Goal: Information Seeking & Learning: Learn about a topic

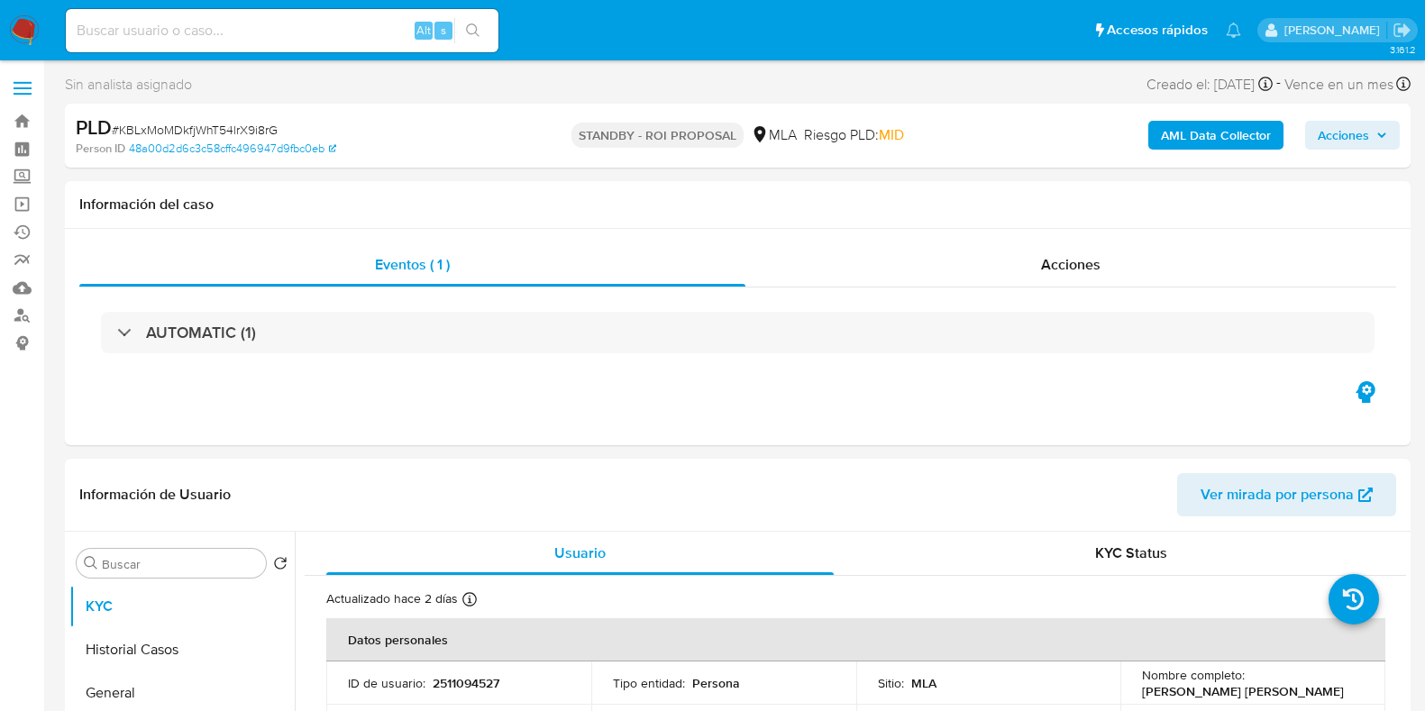
select select "10"
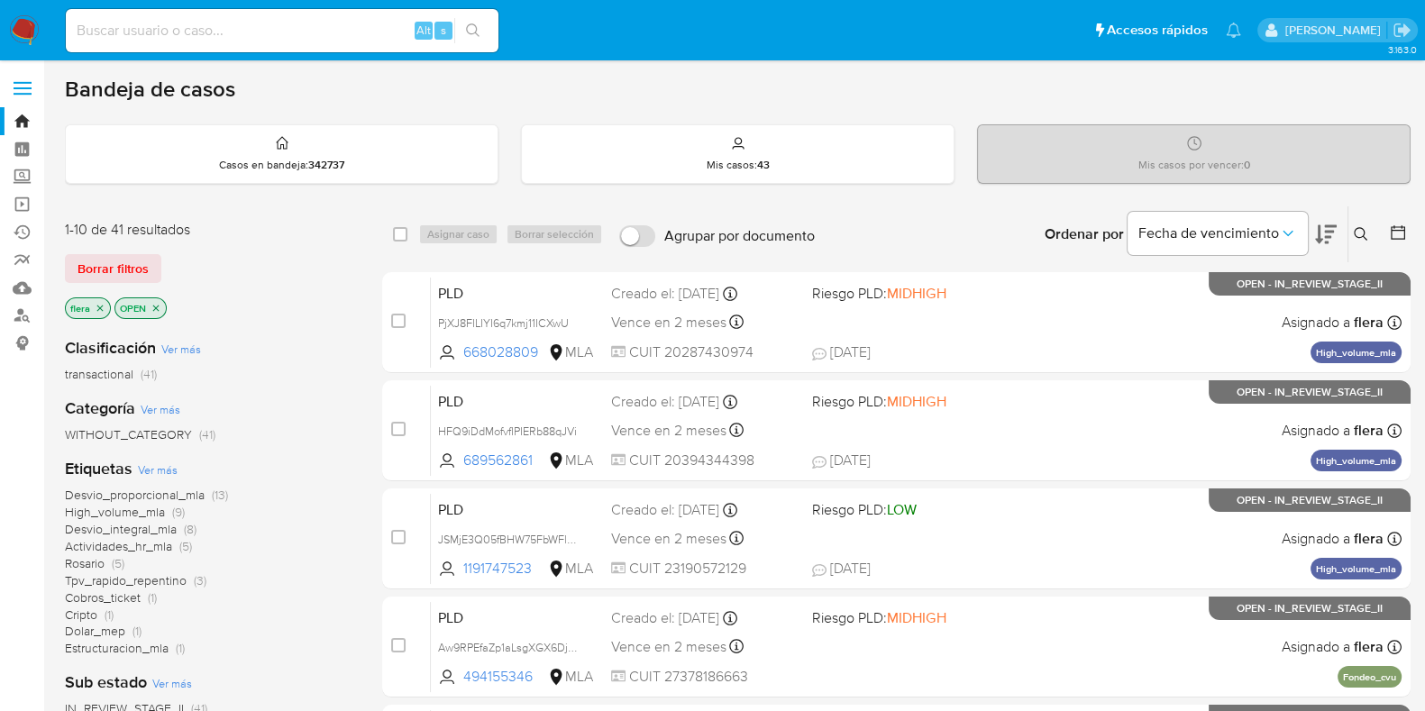
click at [1354, 242] on button at bounding box center [1363, 235] width 30 height 22
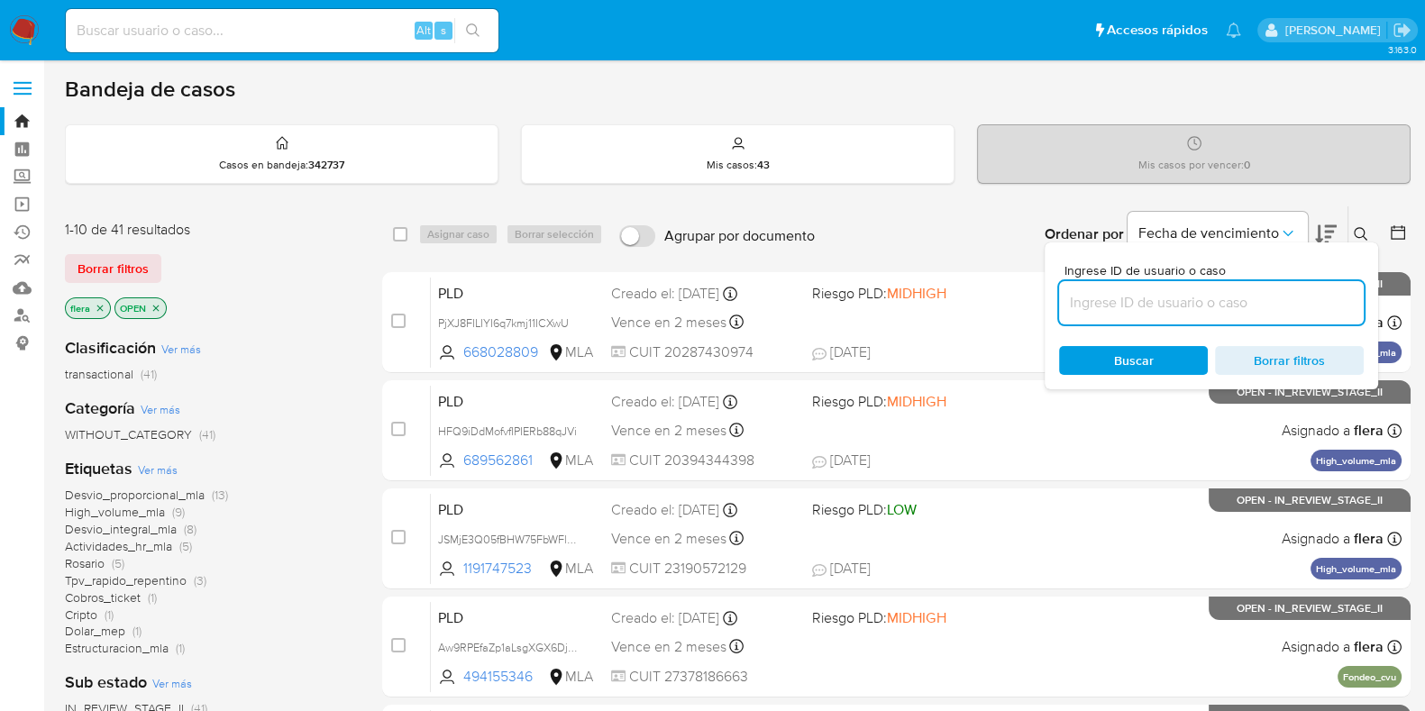
click at [1180, 308] on input at bounding box center [1211, 302] width 305 height 23
type input "cE0tucZo8UubAdjGMEv5Hcdd"
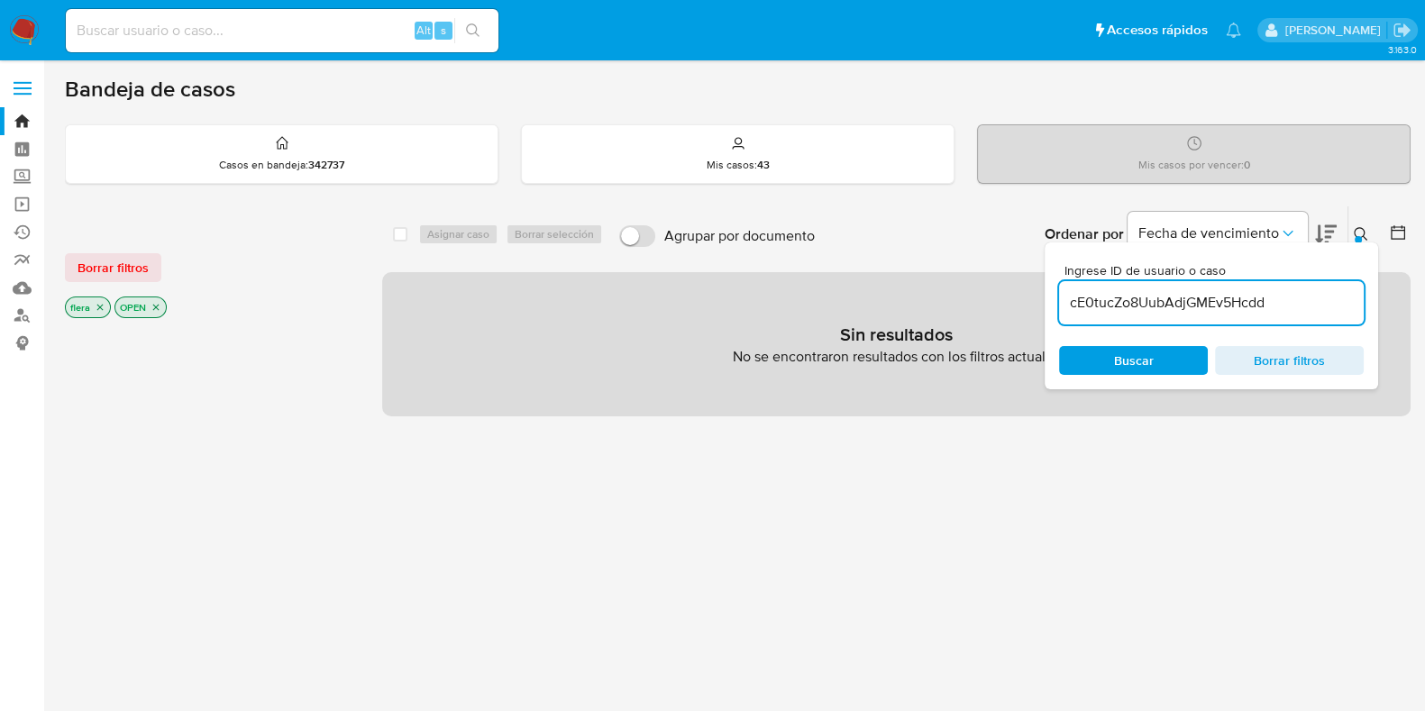
click at [153, 306] on icon "close-filter" at bounding box center [156, 307] width 11 height 11
click at [100, 306] on icon "close-filter" at bounding box center [100, 308] width 6 height 6
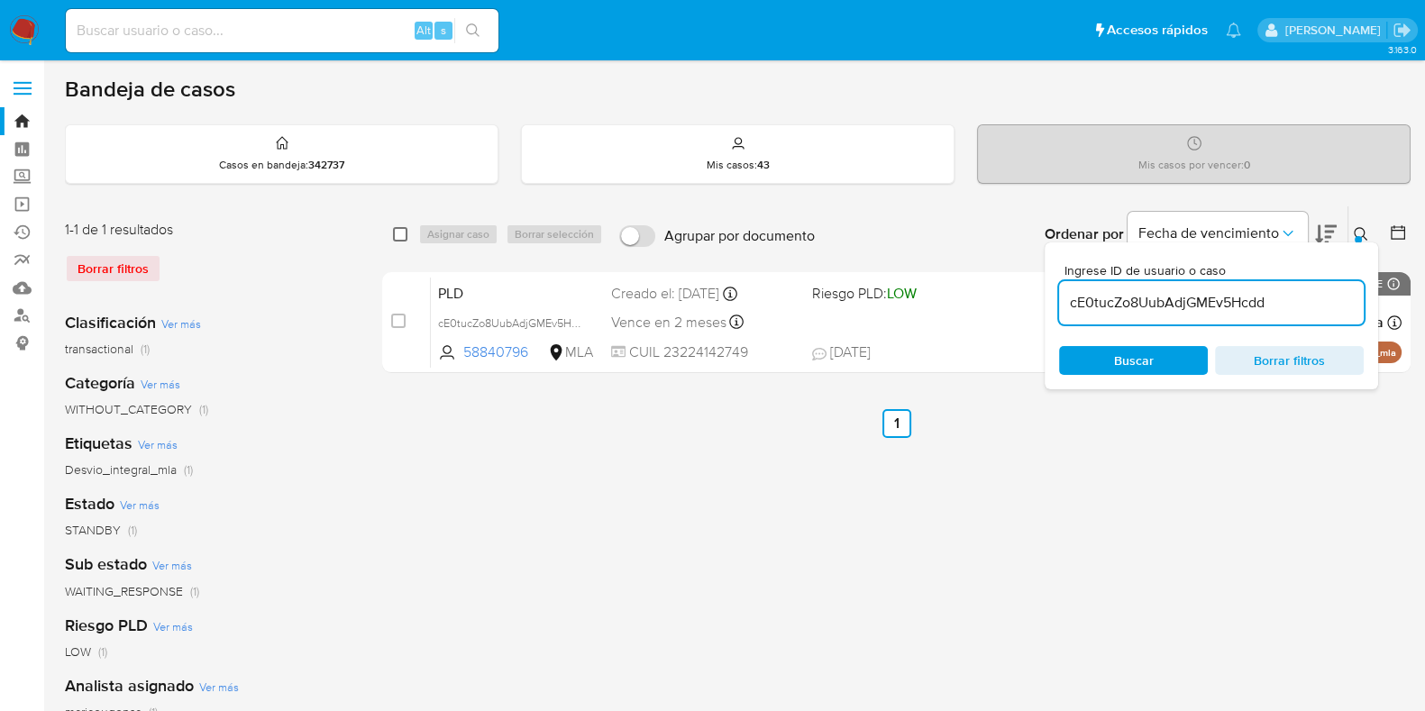
click at [402, 239] on input "checkbox" at bounding box center [400, 234] width 14 height 14
checkbox input "true"
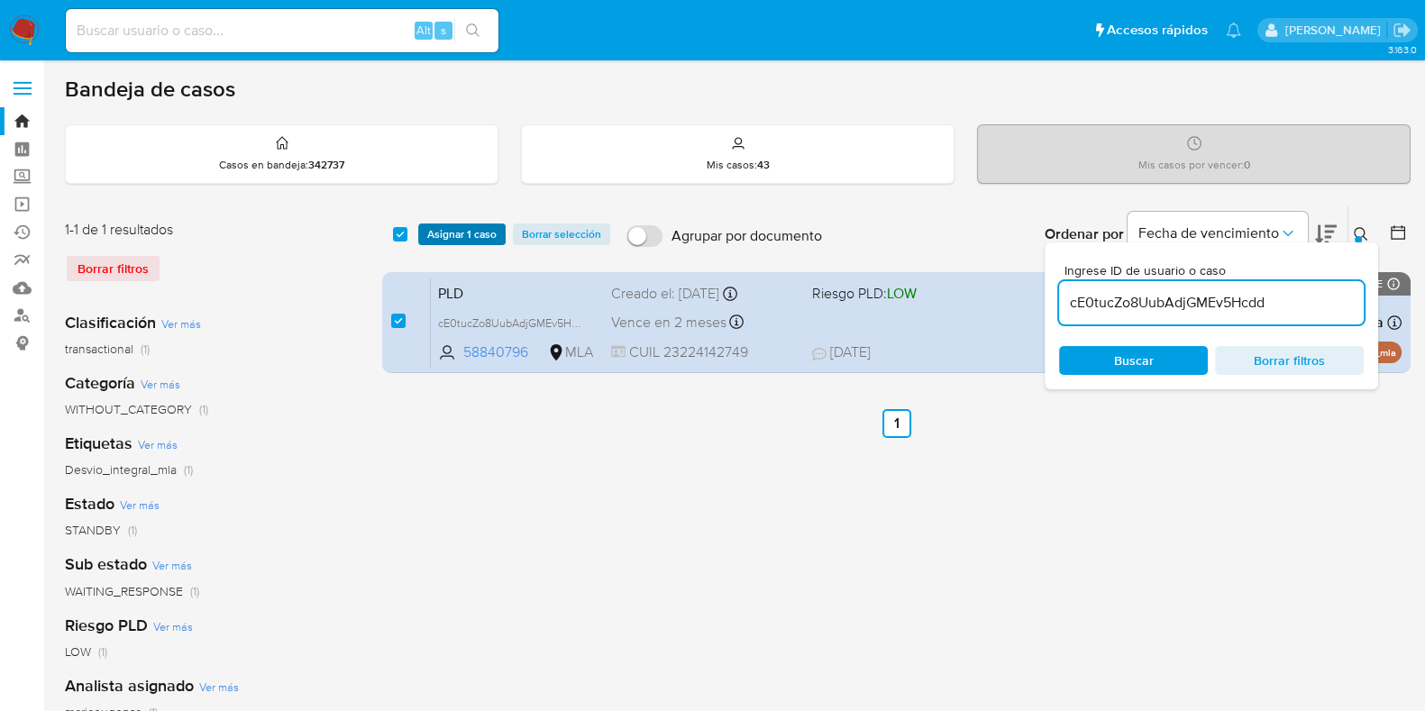
click at [480, 241] on span "Asignar 1 caso" at bounding box center [461, 234] width 69 height 18
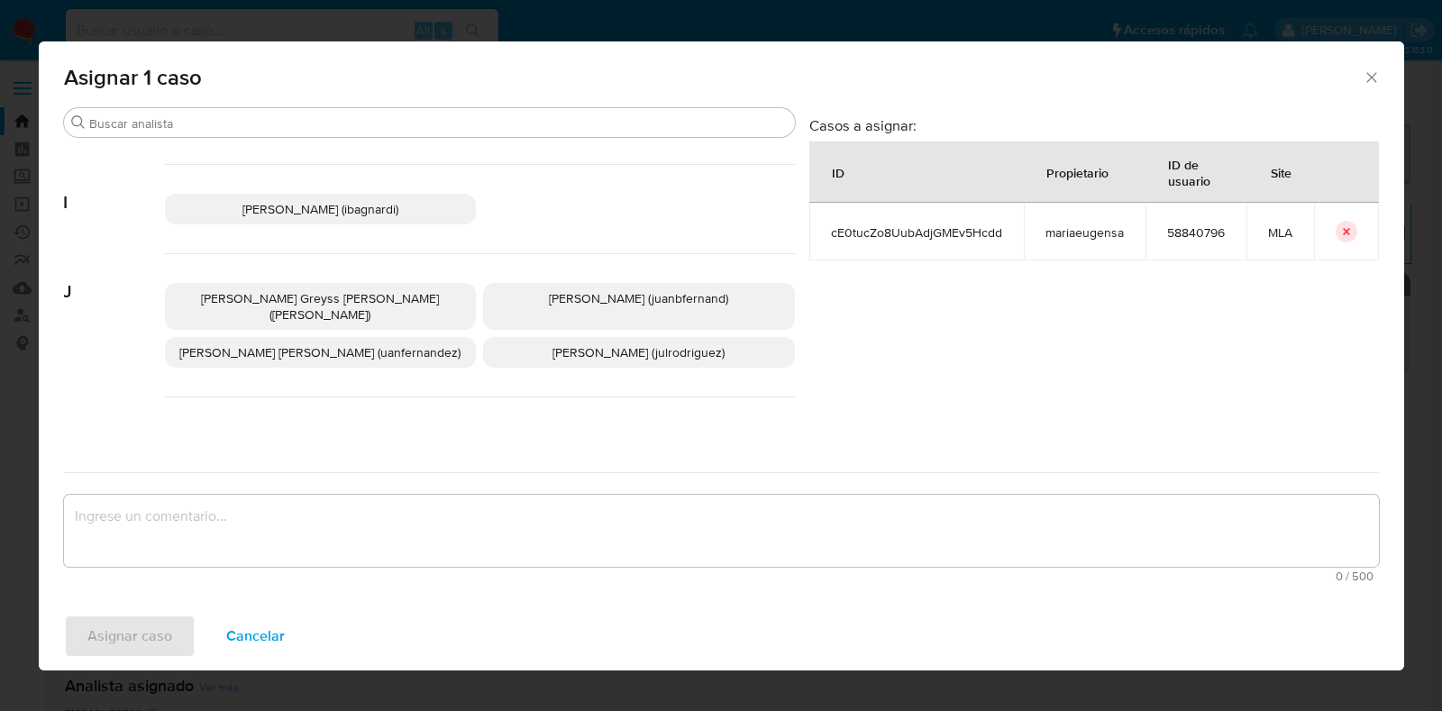
scroll to position [900, 0]
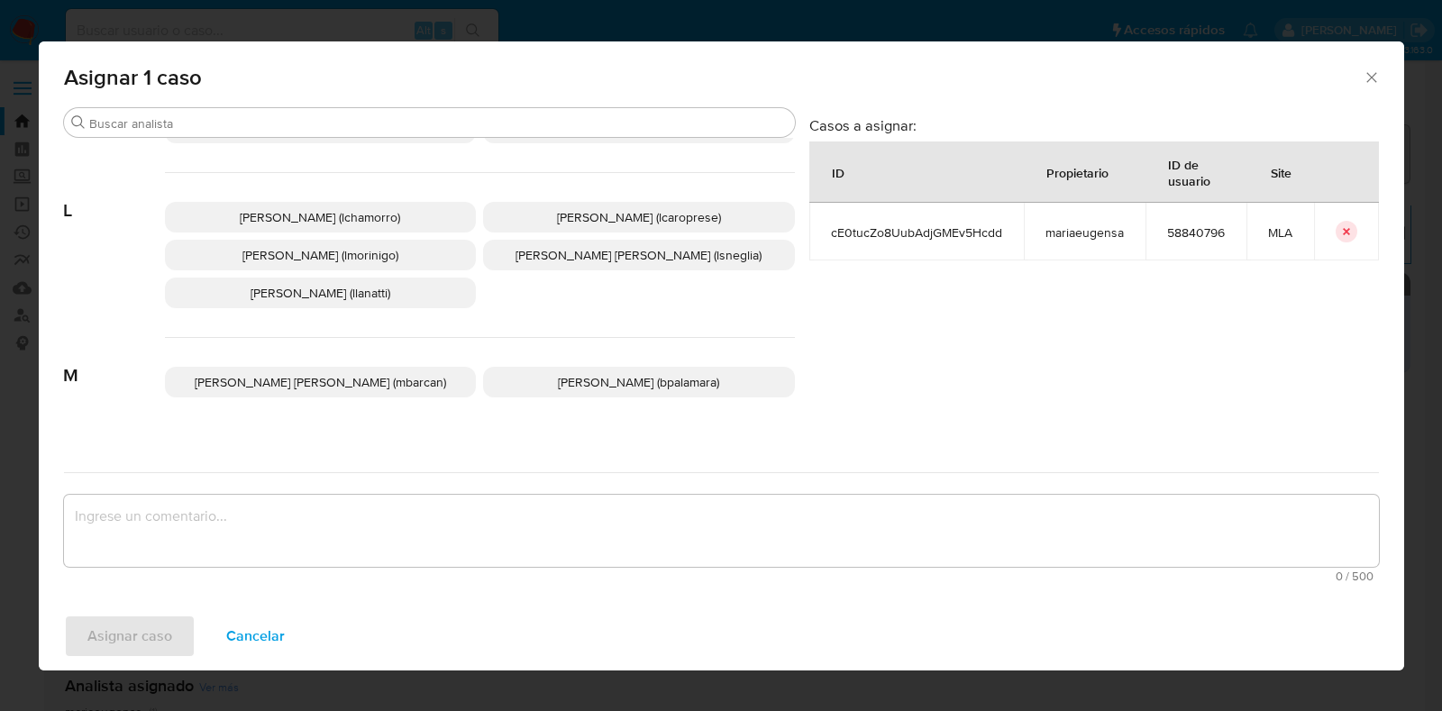
click at [590, 411] on span "Maria Eugenia Sanchez (mariaeugensa)" at bounding box center [638, 420] width 183 height 18
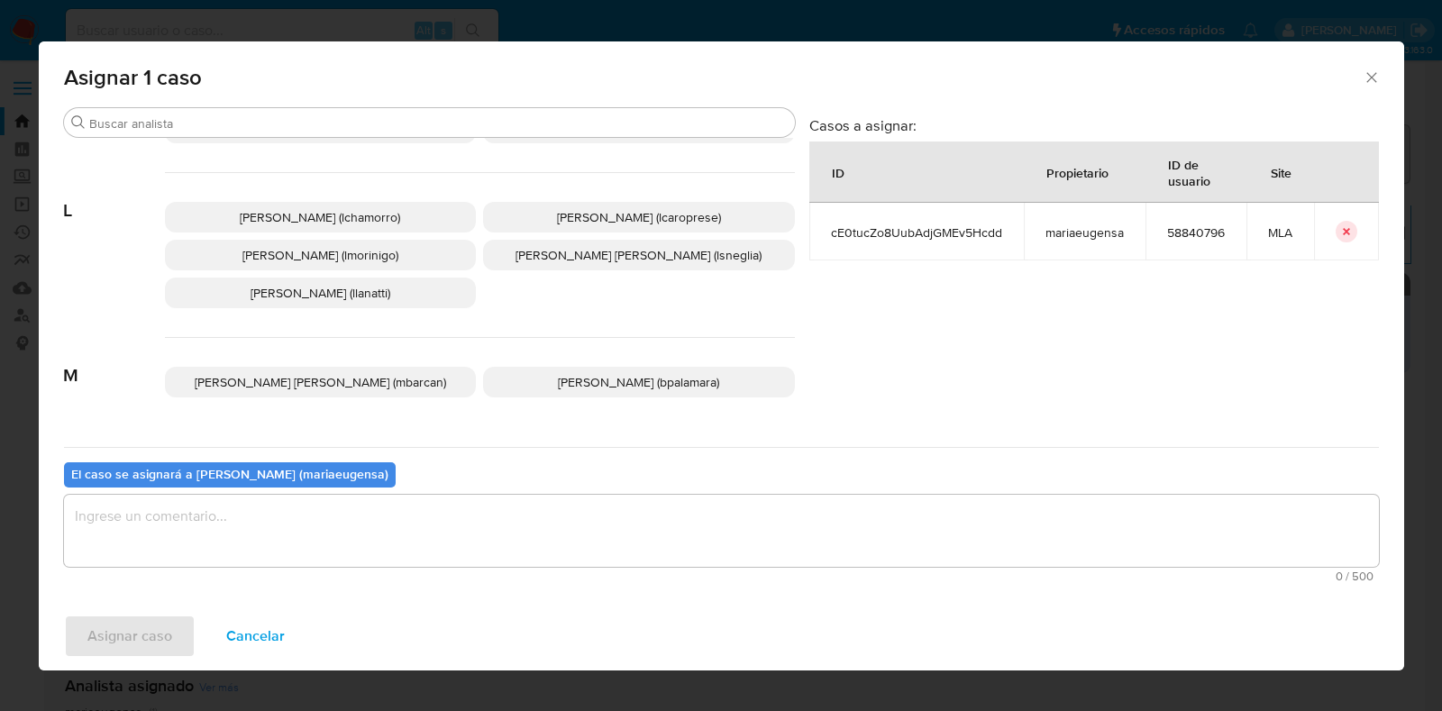
click at [514, 525] on textarea "assign-modal" at bounding box center [721, 531] width 1315 height 72
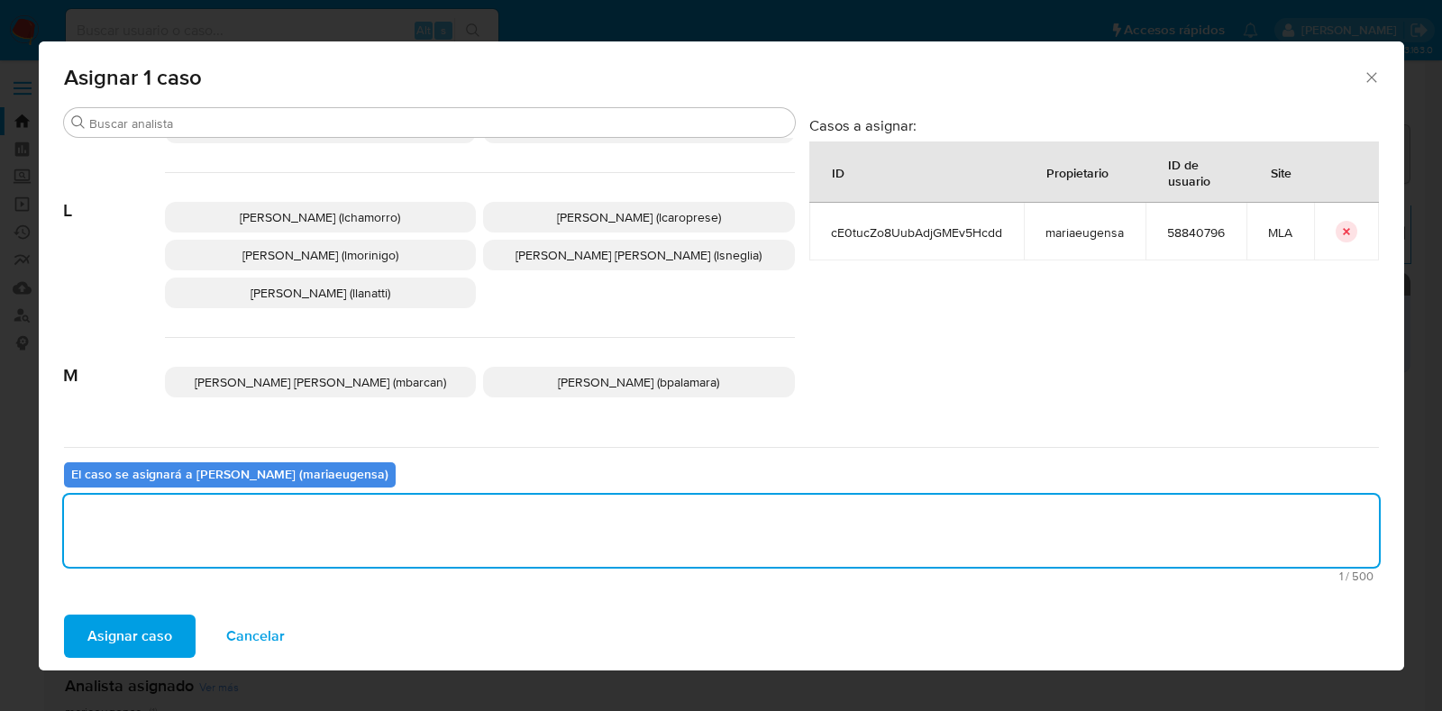
click at [176, 647] on button "Asignar caso" at bounding box center [130, 636] width 132 height 43
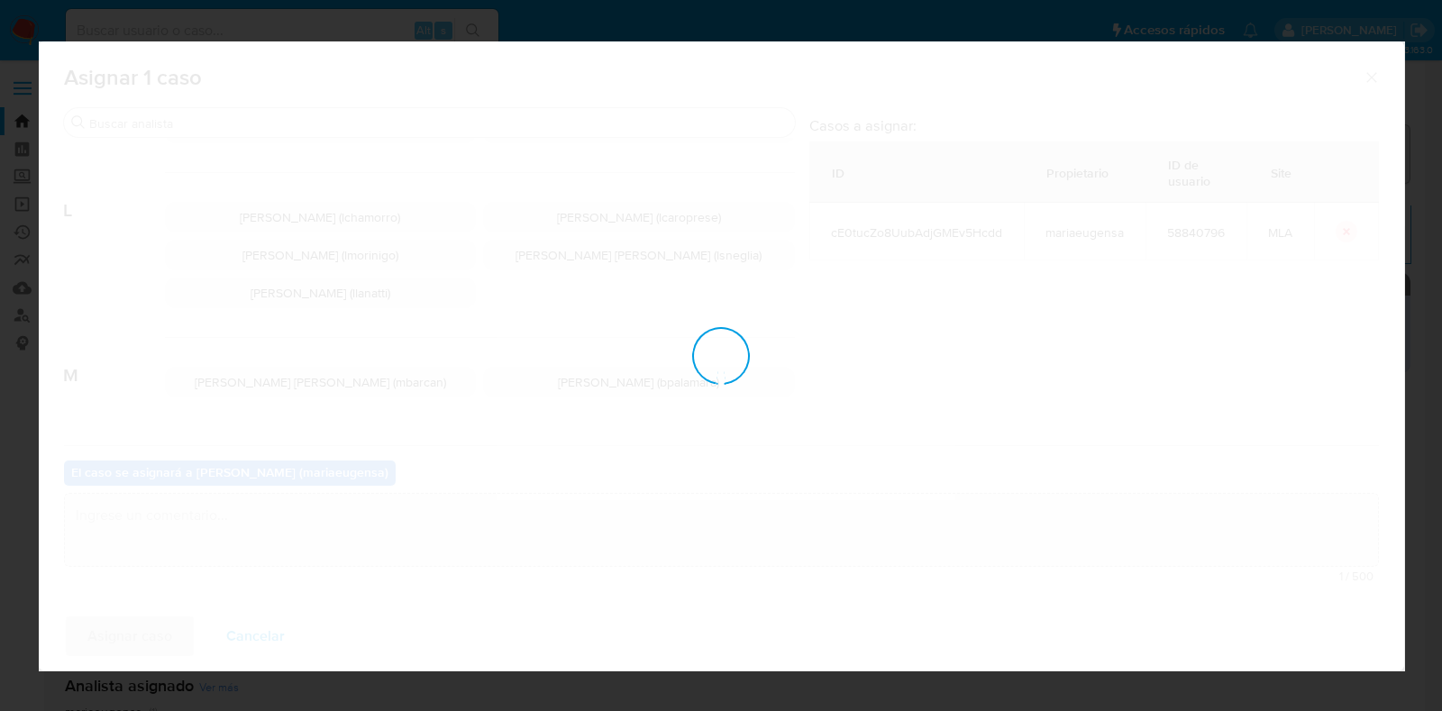
checkbox input "false"
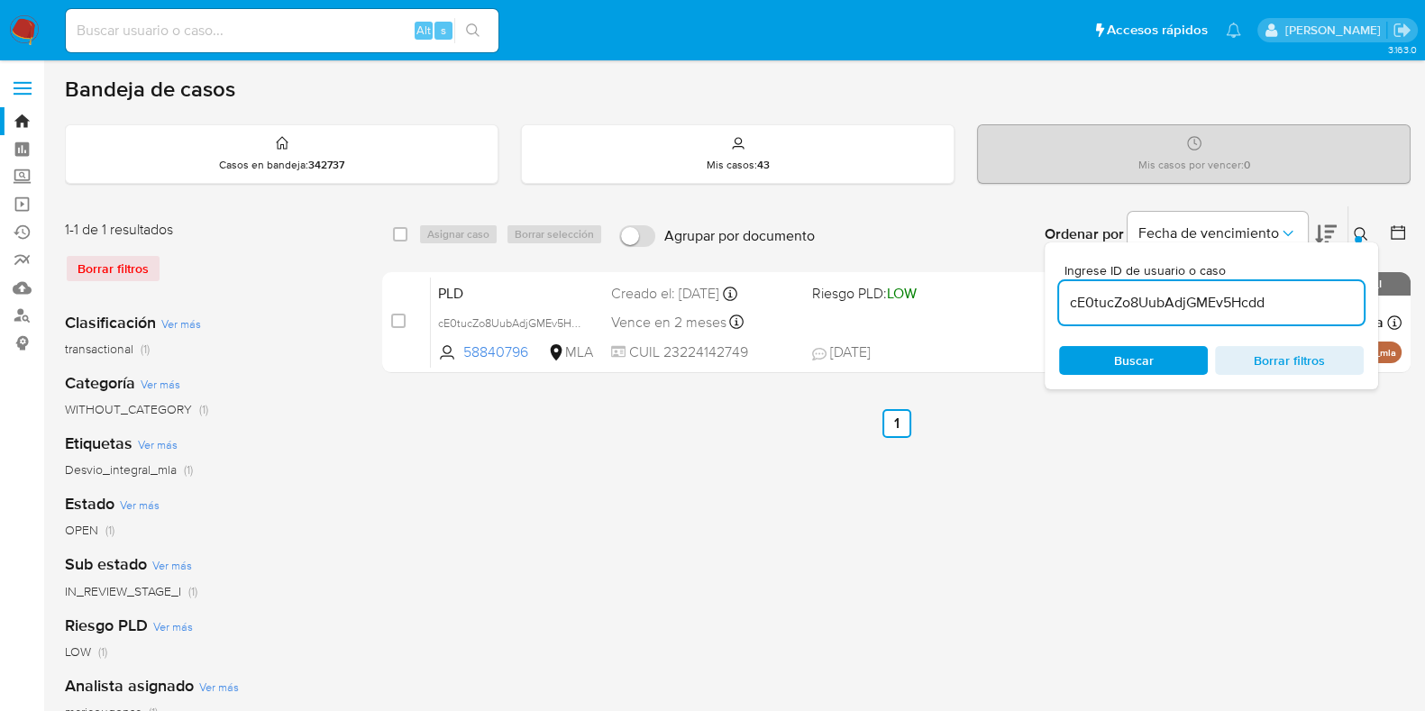
click at [1196, 304] on input "cE0tucZo8UubAdjGMEv5Hcdd" at bounding box center [1211, 302] width 305 height 23
paste input "yhv46z88mXgDN6NyHFMvrInv"
type input "yhv46z88mXgDN6NyHFMvrInv"
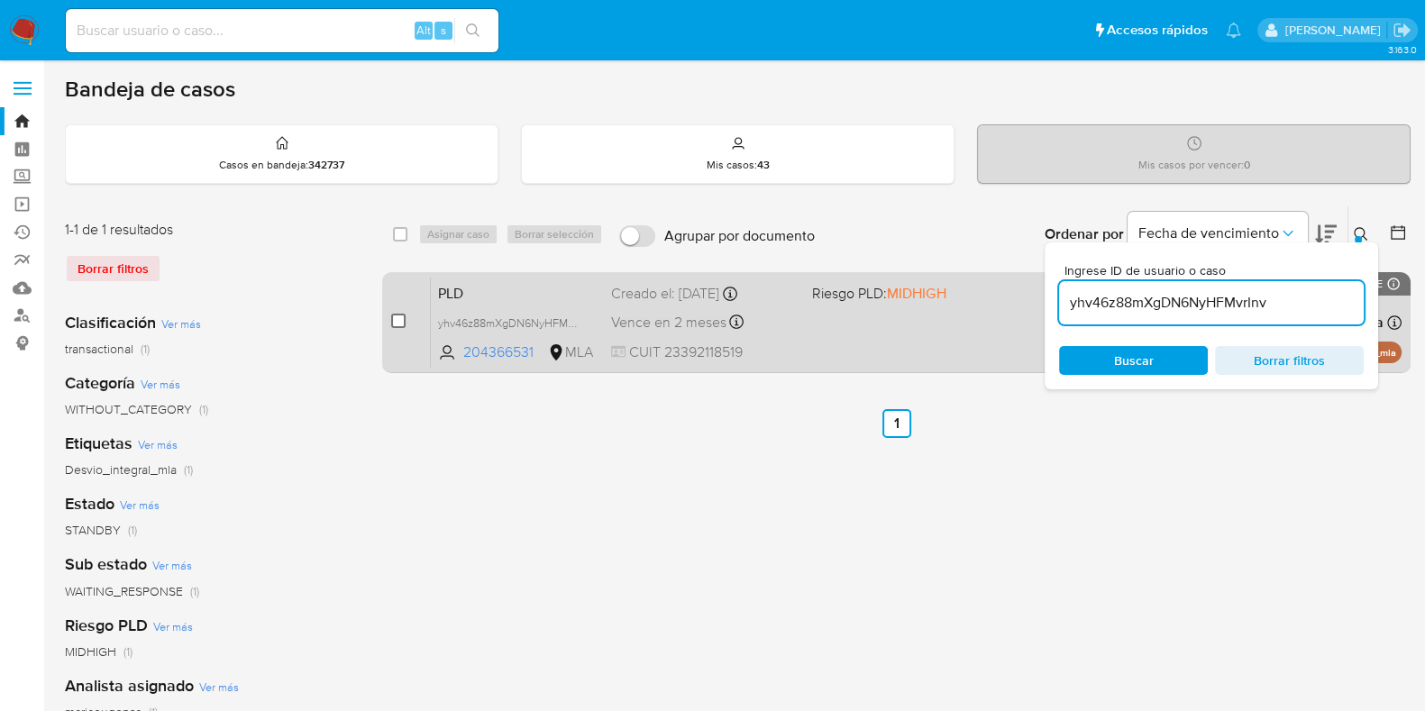
click at [394, 324] on input "checkbox" at bounding box center [398, 321] width 14 height 14
checkbox input "true"
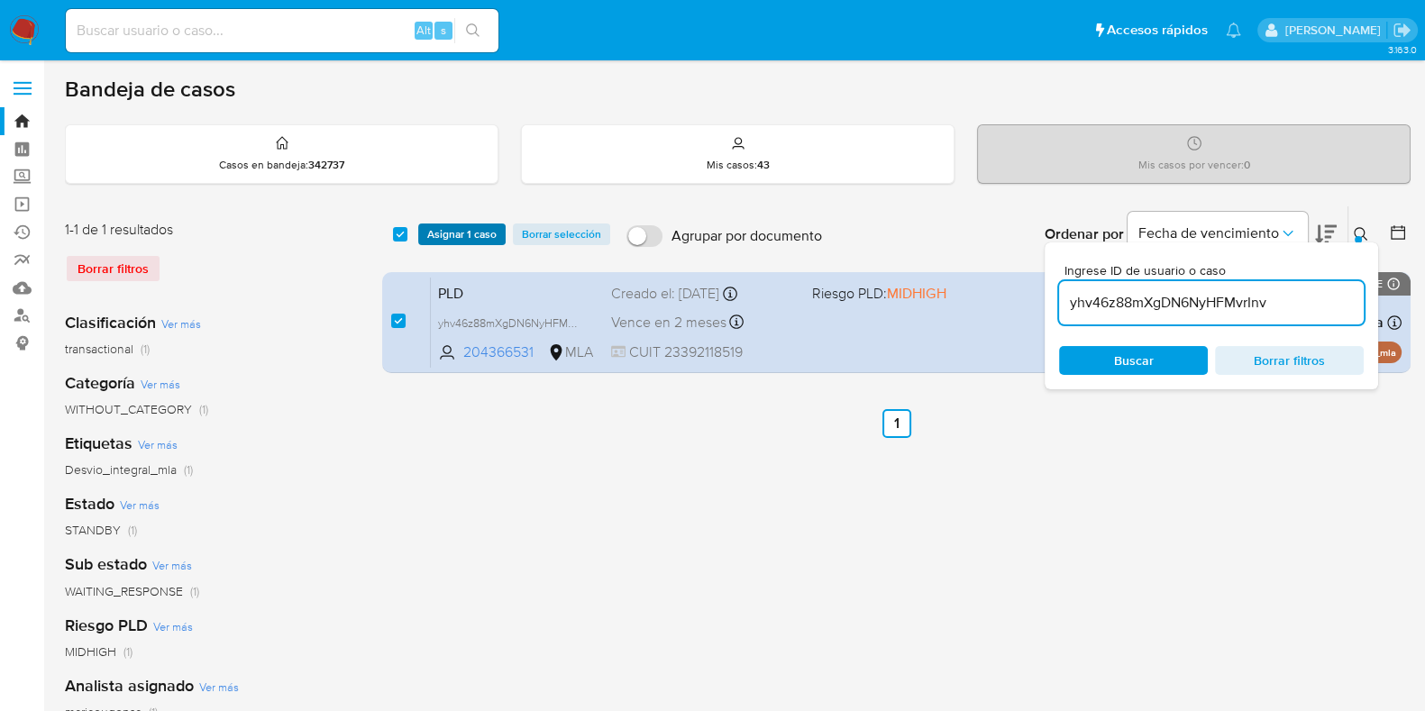
click at [472, 232] on span "Asignar 1 caso" at bounding box center [461, 234] width 69 height 18
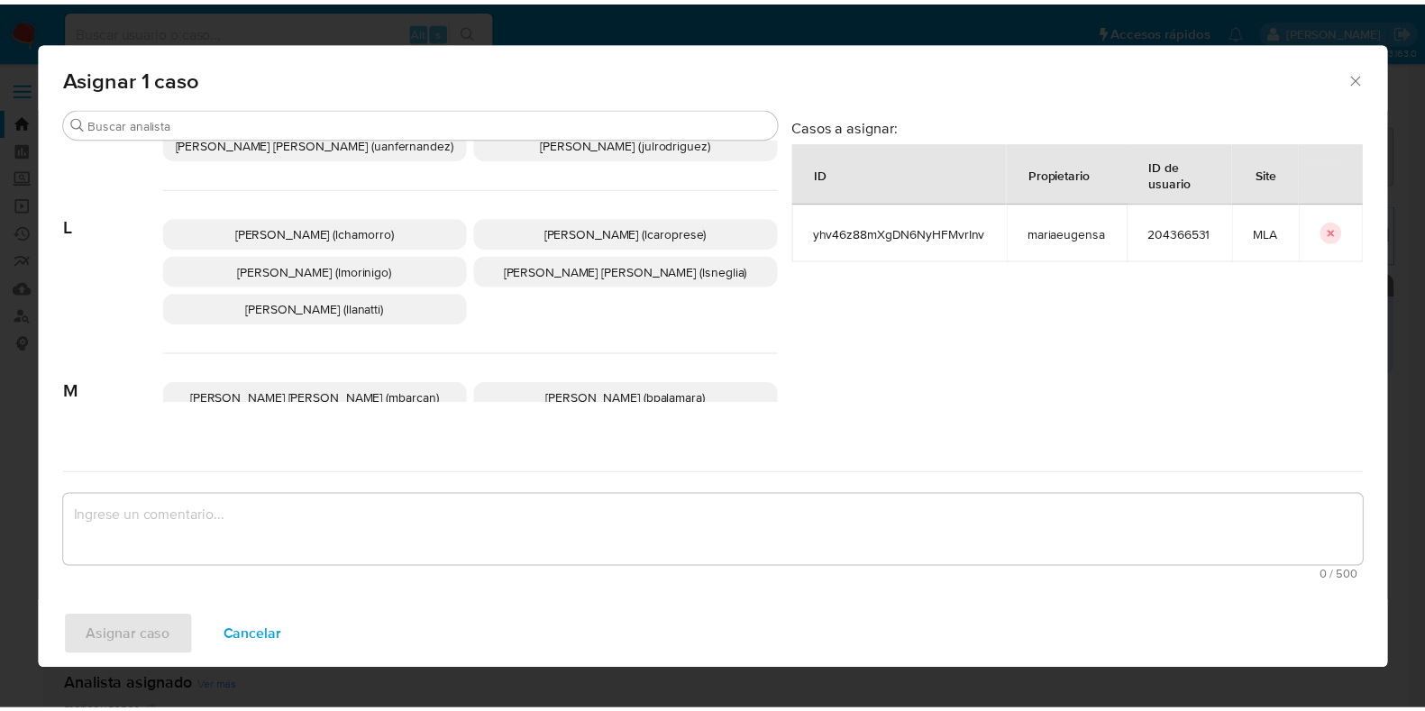
scroll to position [1014, 0]
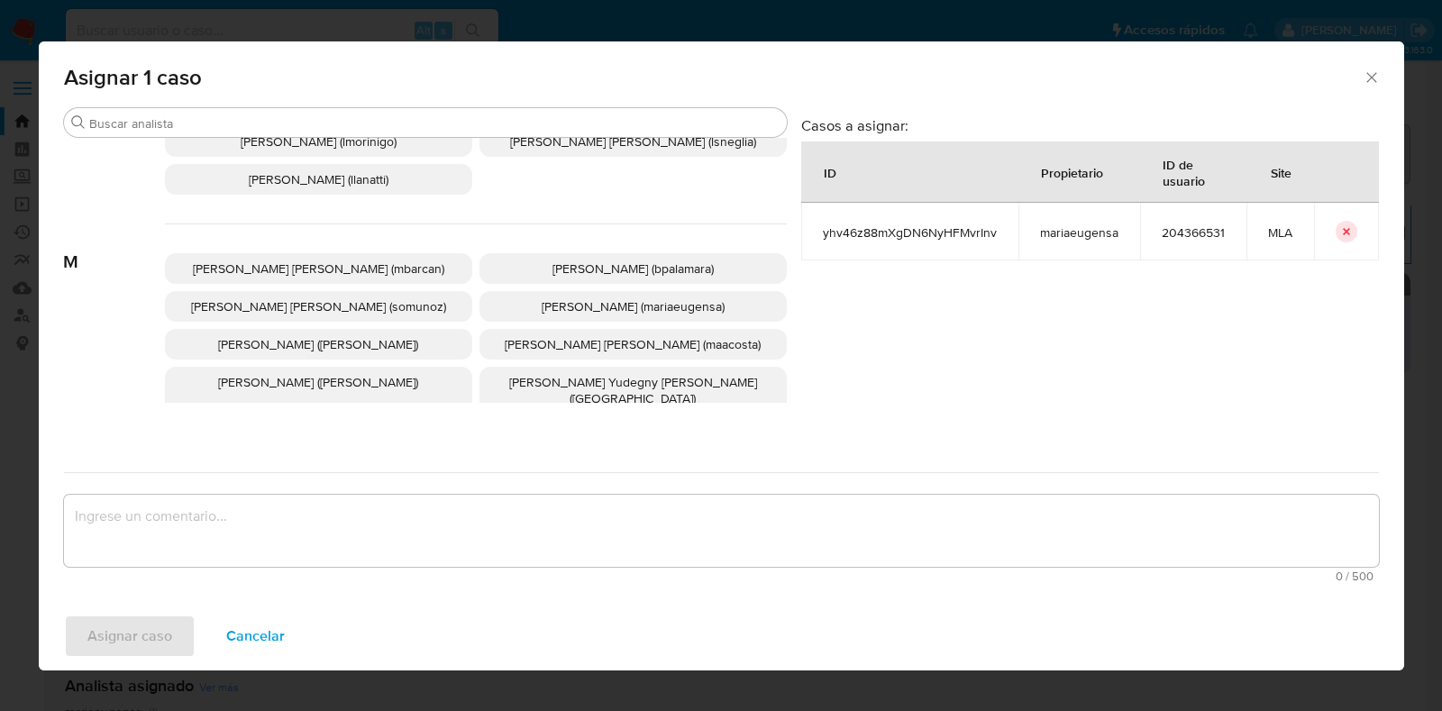
click at [615, 297] on span "Maria Eugenia Sanchez (mariaeugensa)" at bounding box center [633, 306] width 183 height 18
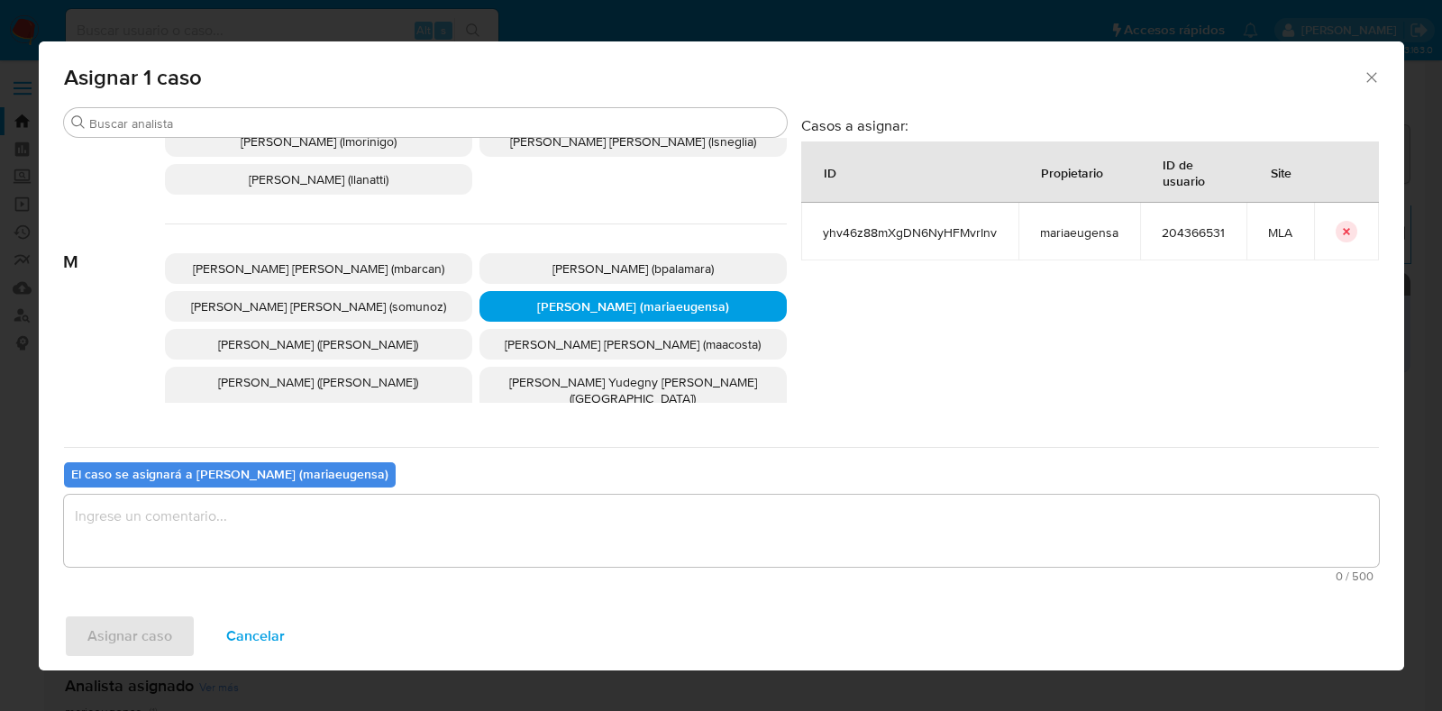
click at [498, 568] on div "0 / 500 500 caracteres restantes" at bounding box center [721, 538] width 1315 height 87
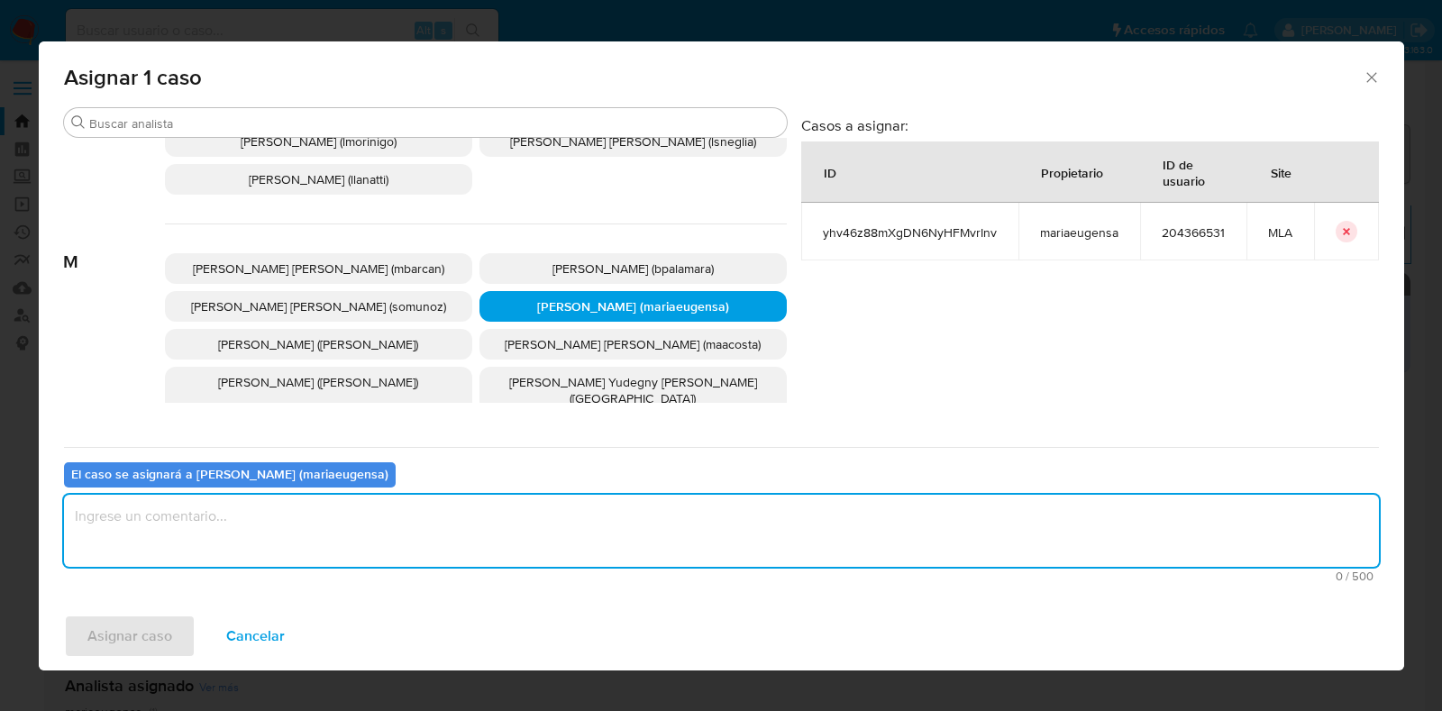
click at [495, 544] on textarea "assign-modal" at bounding box center [721, 531] width 1315 height 72
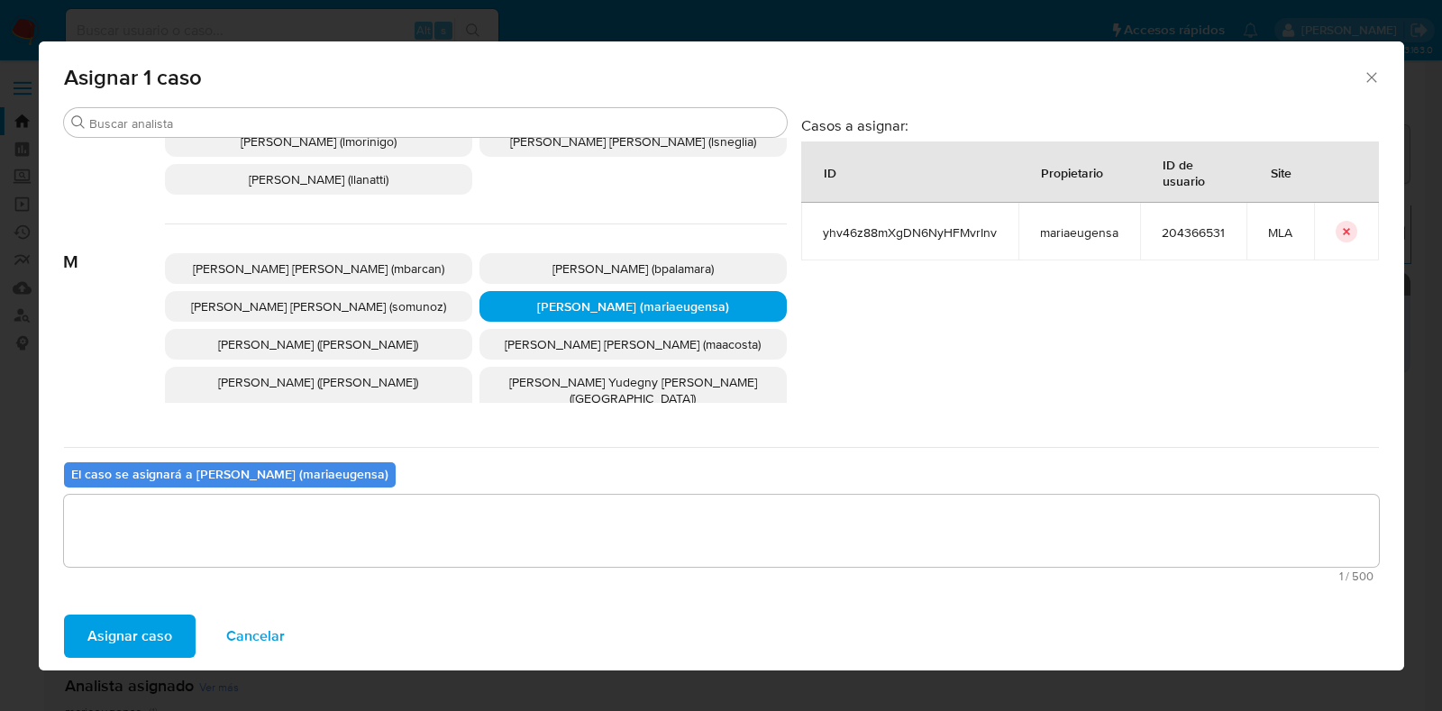
click at [140, 626] on span "Asignar caso" at bounding box center [129, 636] width 85 height 40
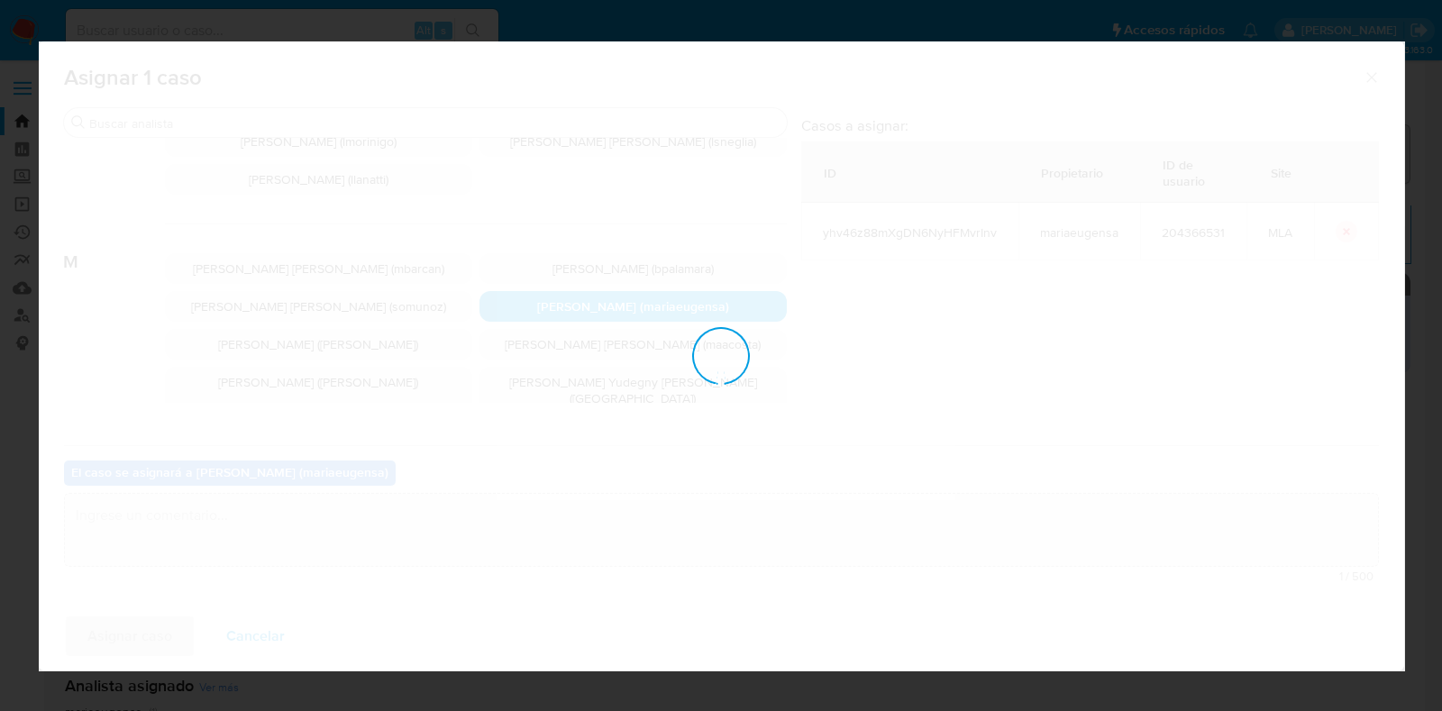
checkbox input "false"
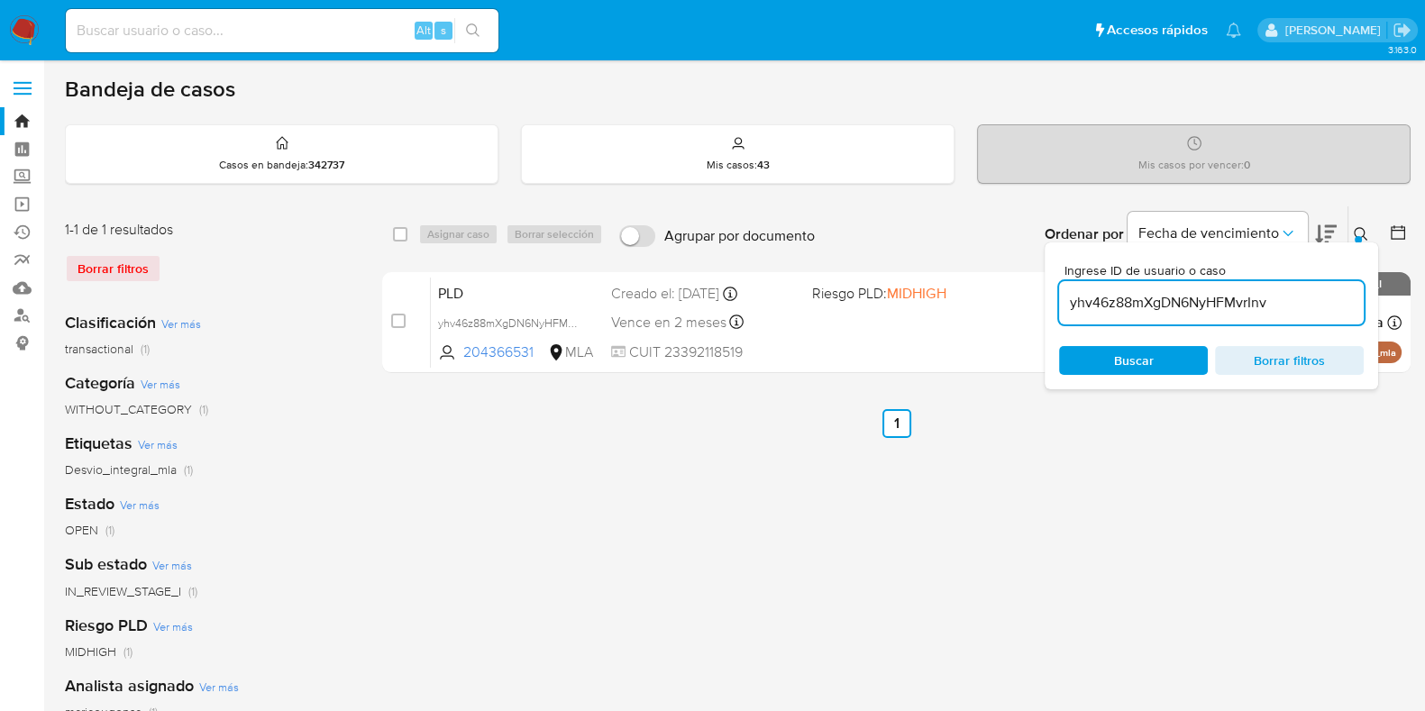
click at [857, 463] on div "select-all-cases-checkbox Asignar caso Borrar selección Agrupar por documento O…" at bounding box center [896, 600] width 1028 height 791
click at [279, 34] on input at bounding box center [282, 30] width 433 height 23
paste input "449228943"
type input "449228943"
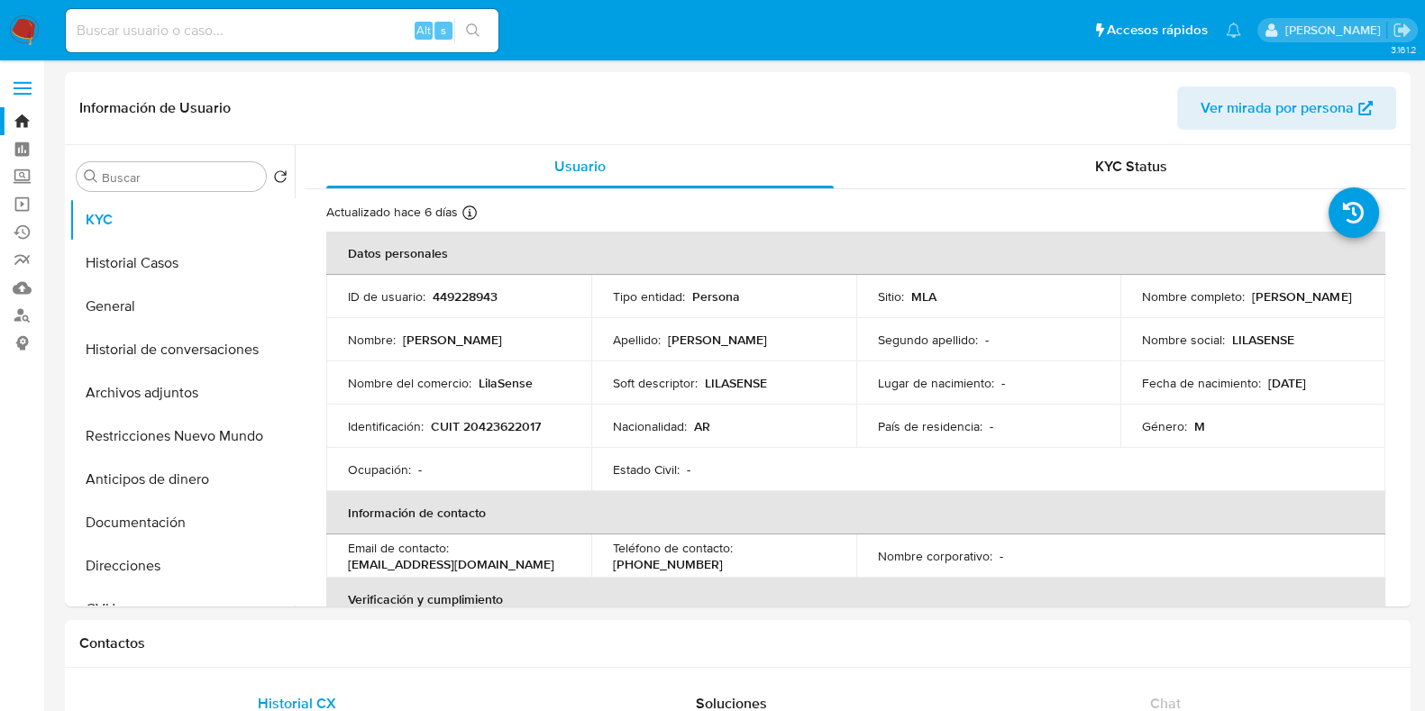
select select "10"
click at [135, 266] on button "Historial Casos" at bounding box center [174, 263] width 211 height 43
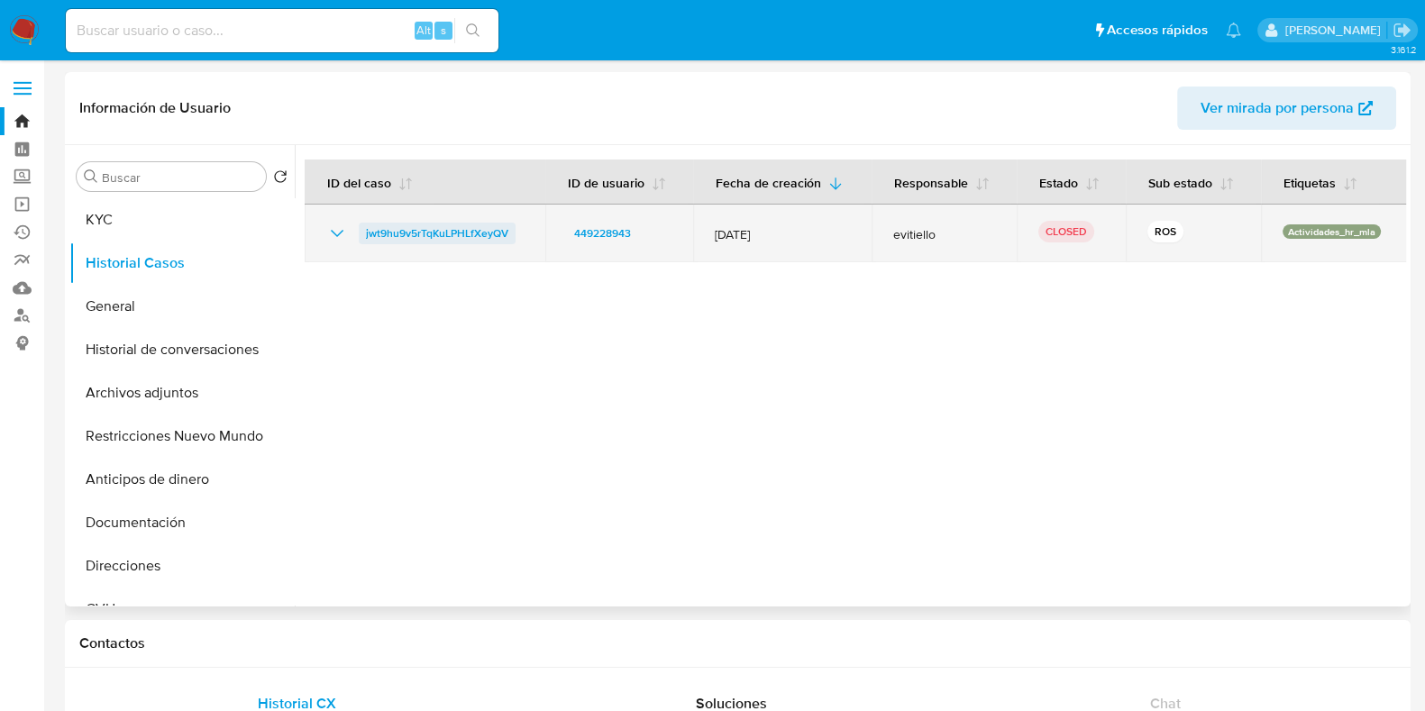
click at [416, 232] on span "jwt9hu9v5rTqKuLPHLfXeyQV" at bounding box center [437, 234] width 142 height 22
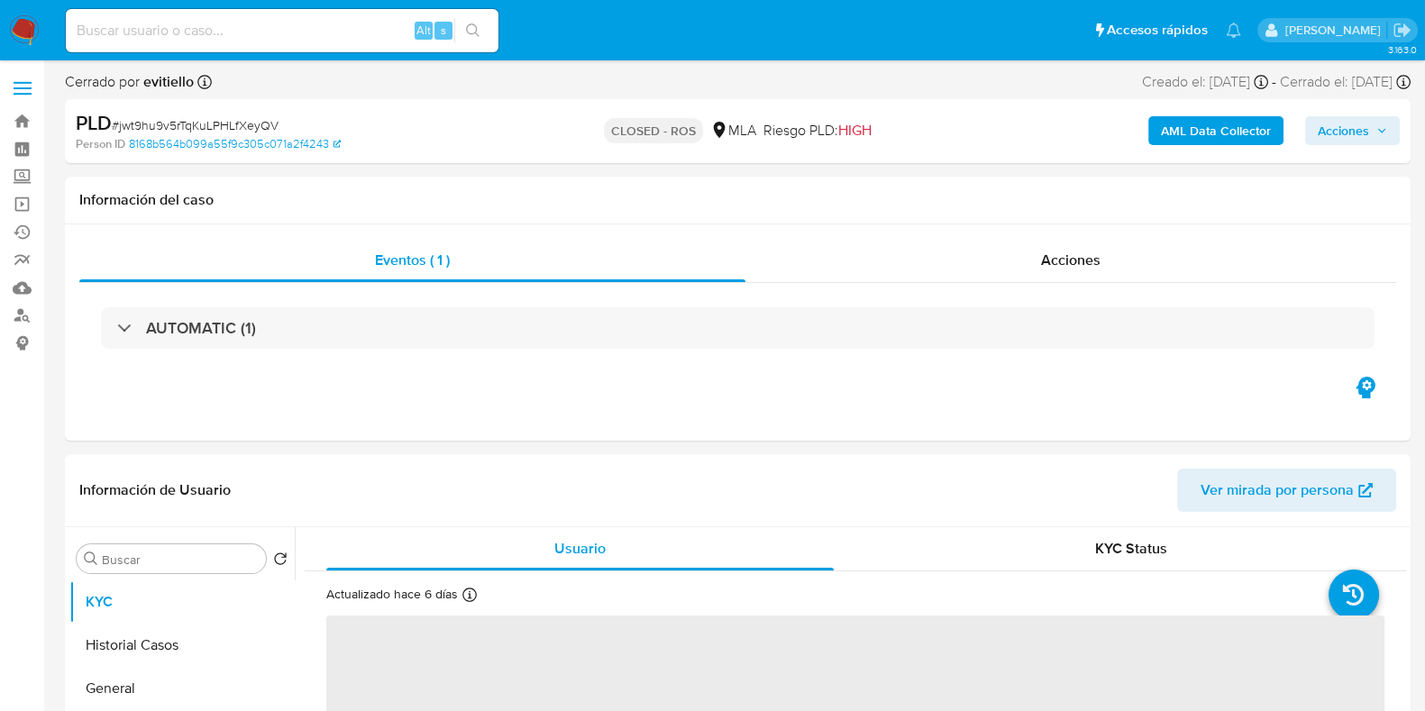
select select "10"
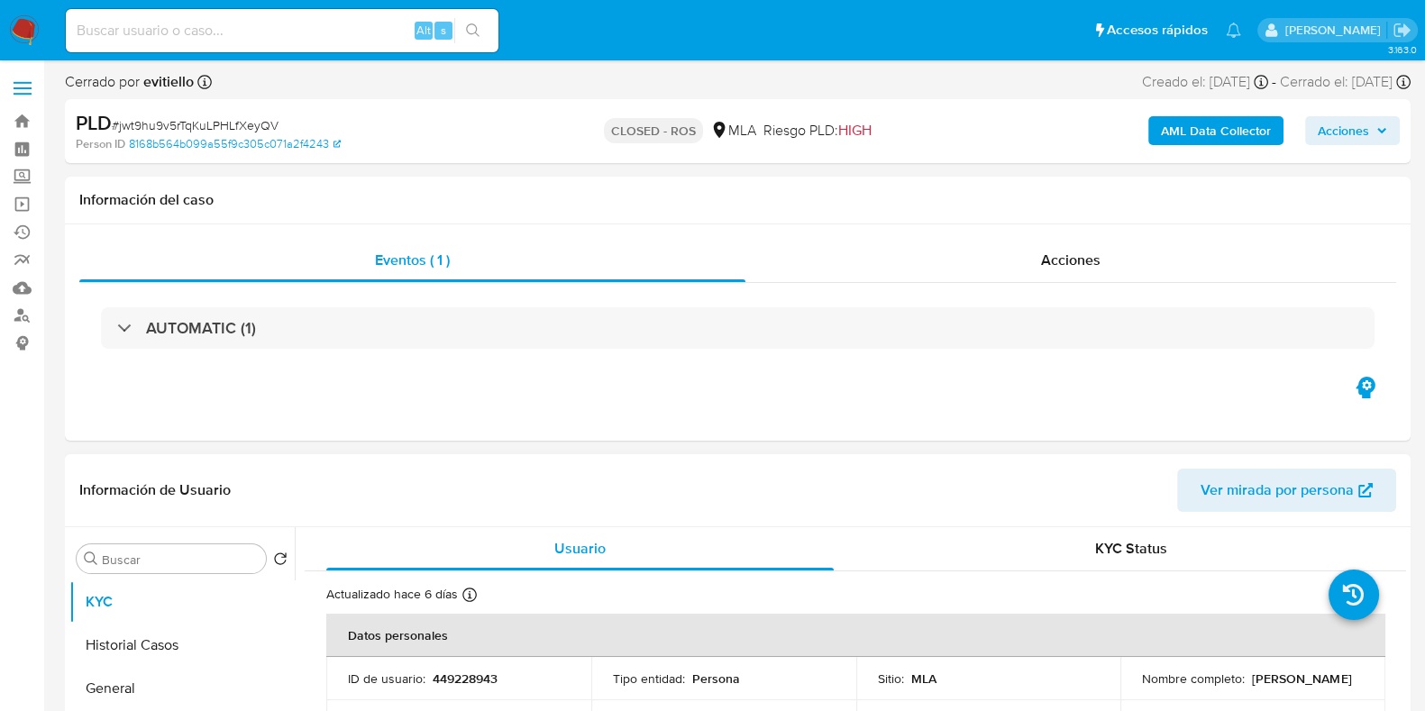
drag, startPoint x: 1282, startPoint y: 691, endPoint x: 1137, endPoint y: 691, distance: 144.2
click at [1142, 687] on div "Nombre completo : Gustavo Ezequiel Franco" at bounding box center [1253, 679] width 222 height 16
copy p "Gustavo Ezequiel Franco"
click at [472, 674] on p "449228943" at bounding box center [465, 679] width 65 height 16
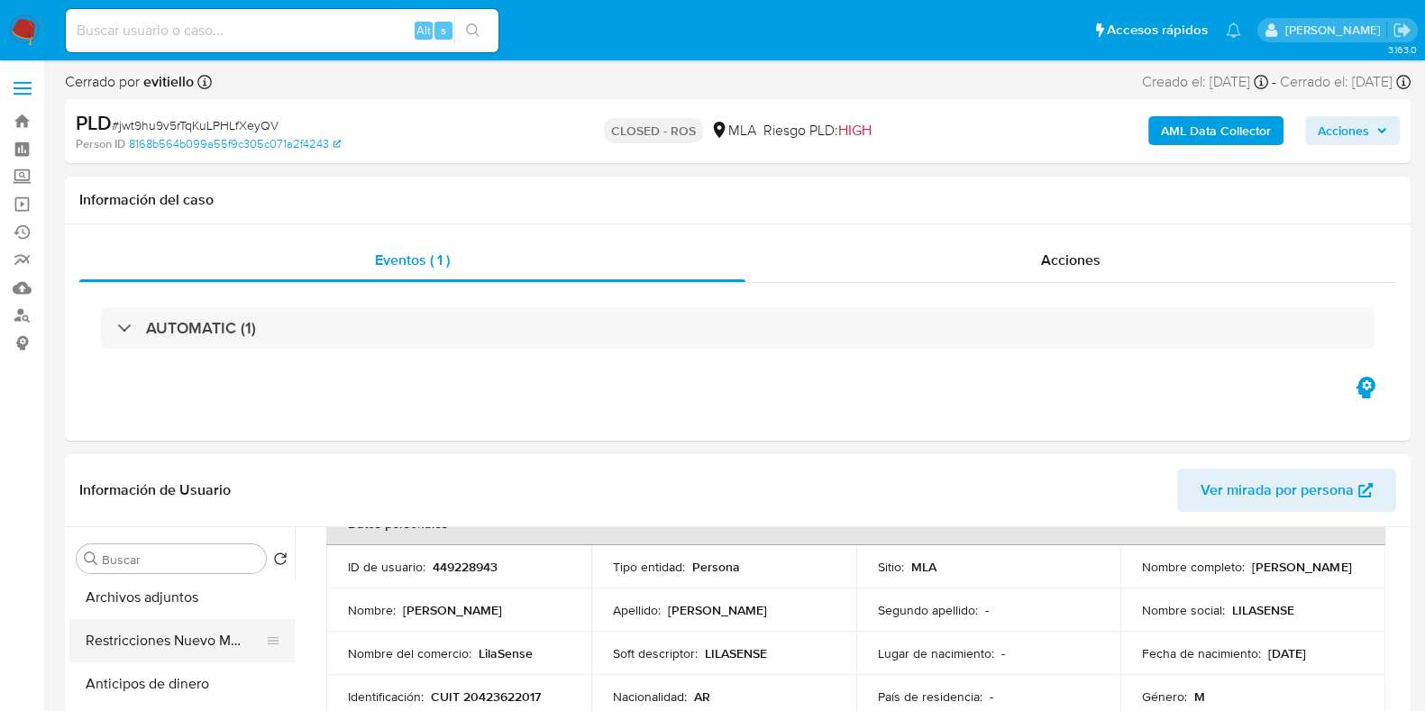
scroll to position [224, 0]
click at [156, 683] on button "Documentación" at bounding box center [181, 680] width 225 height 43
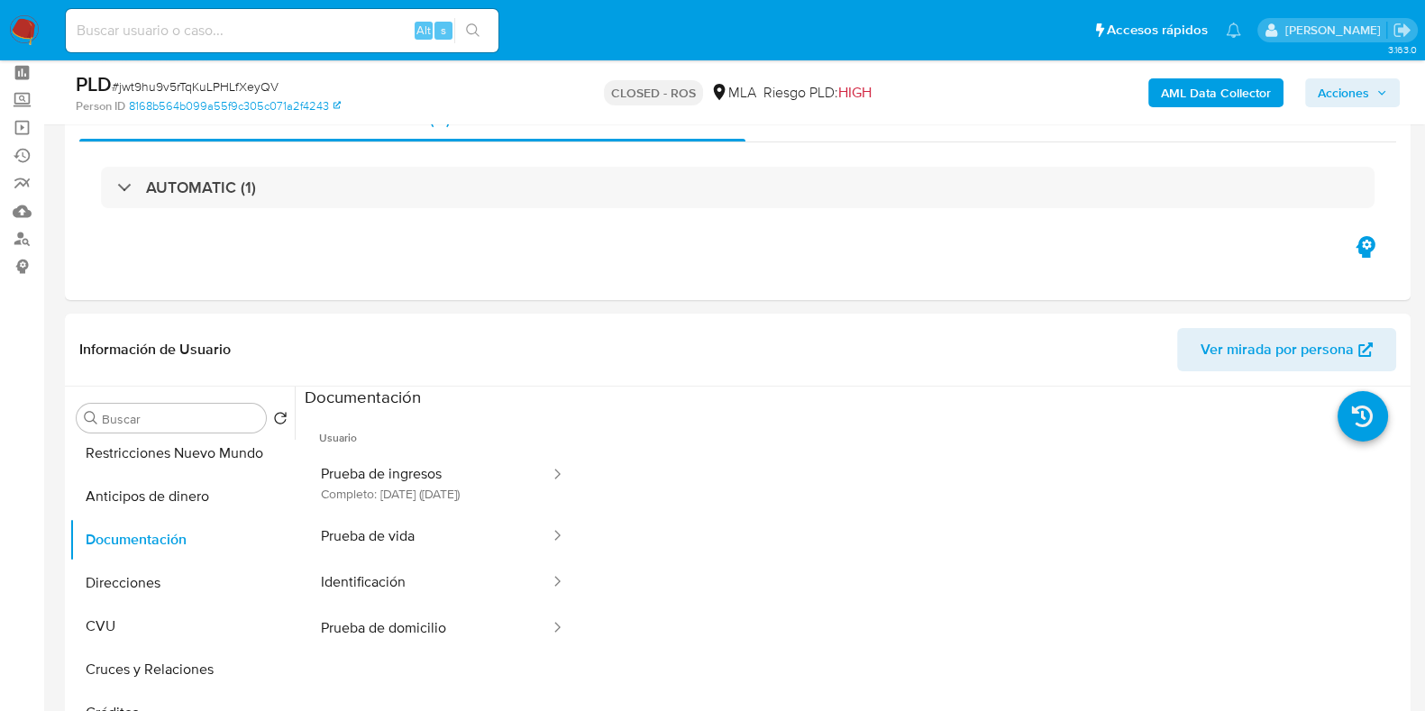
scroll to position [112, 0]
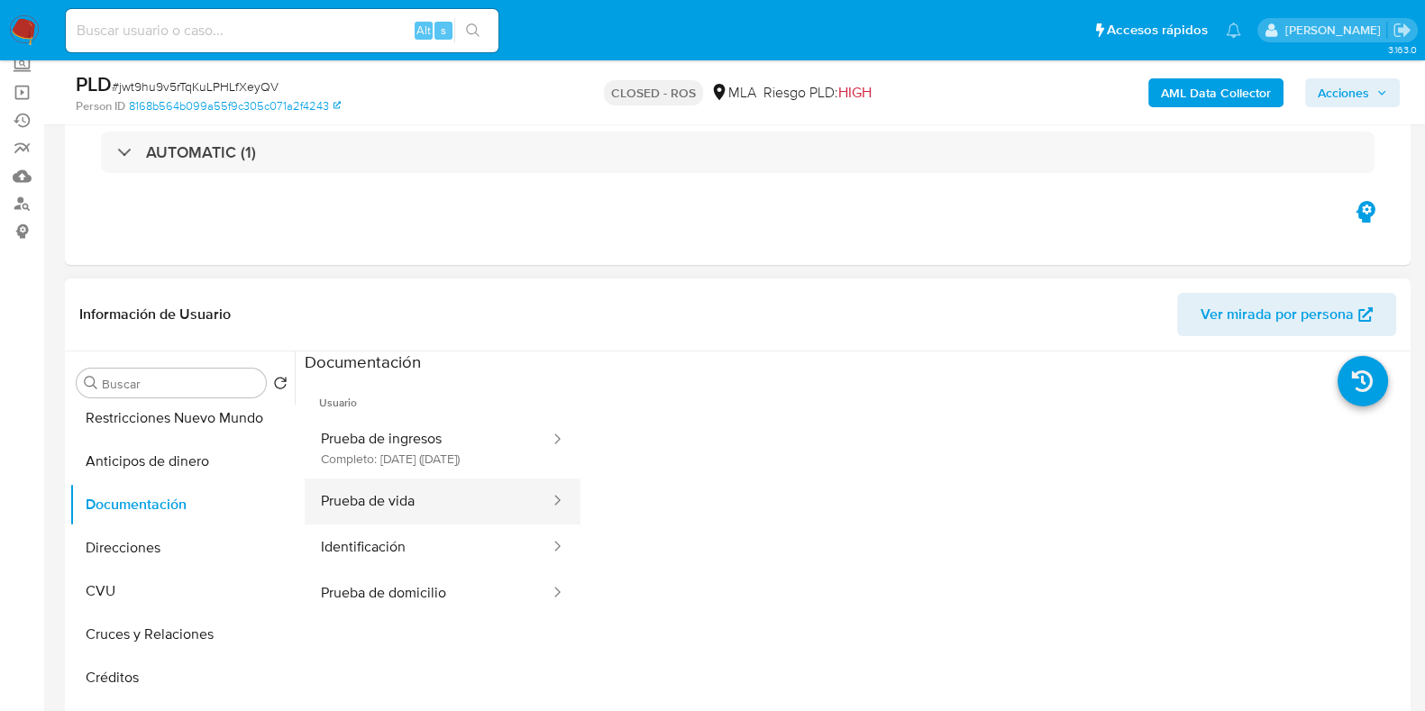
click at [407, 519] on button "Prueba de vida" at bounding box center [428, 502] width 247 height 46
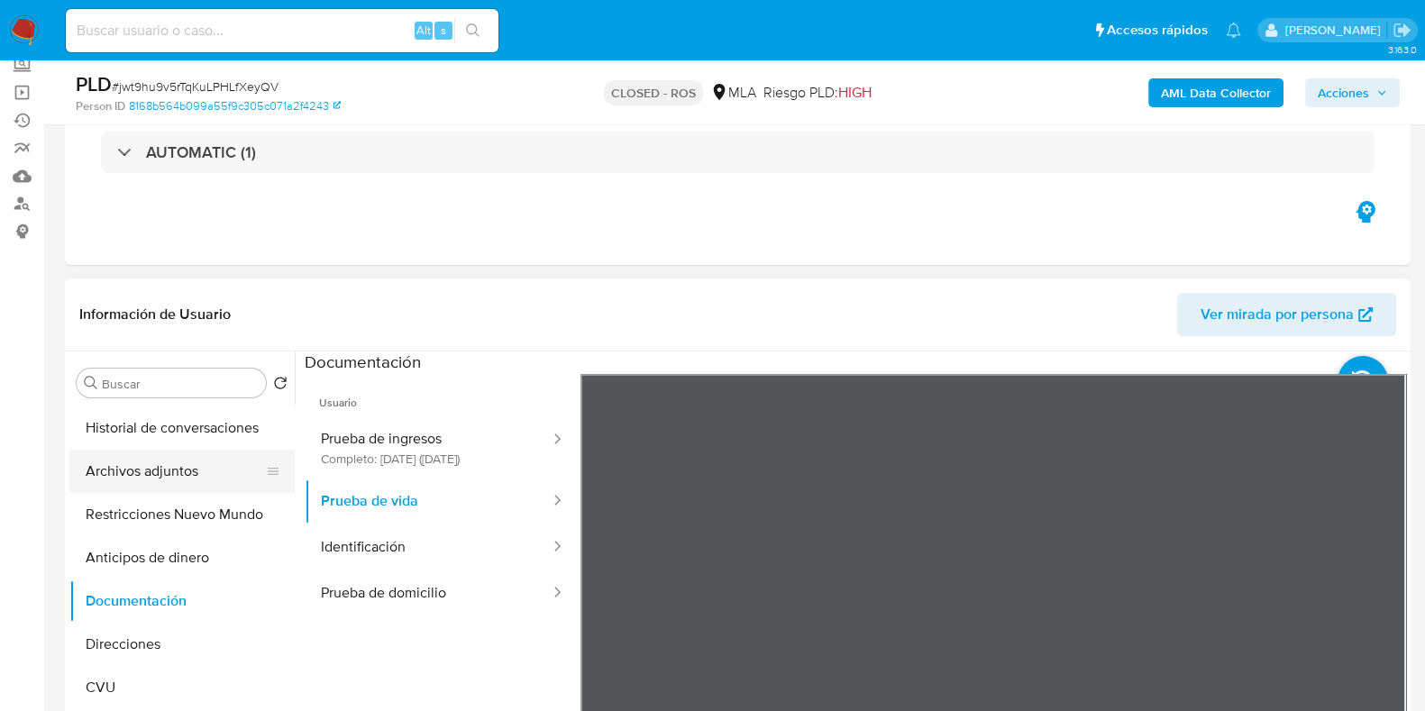
scroll to position [0, 0]
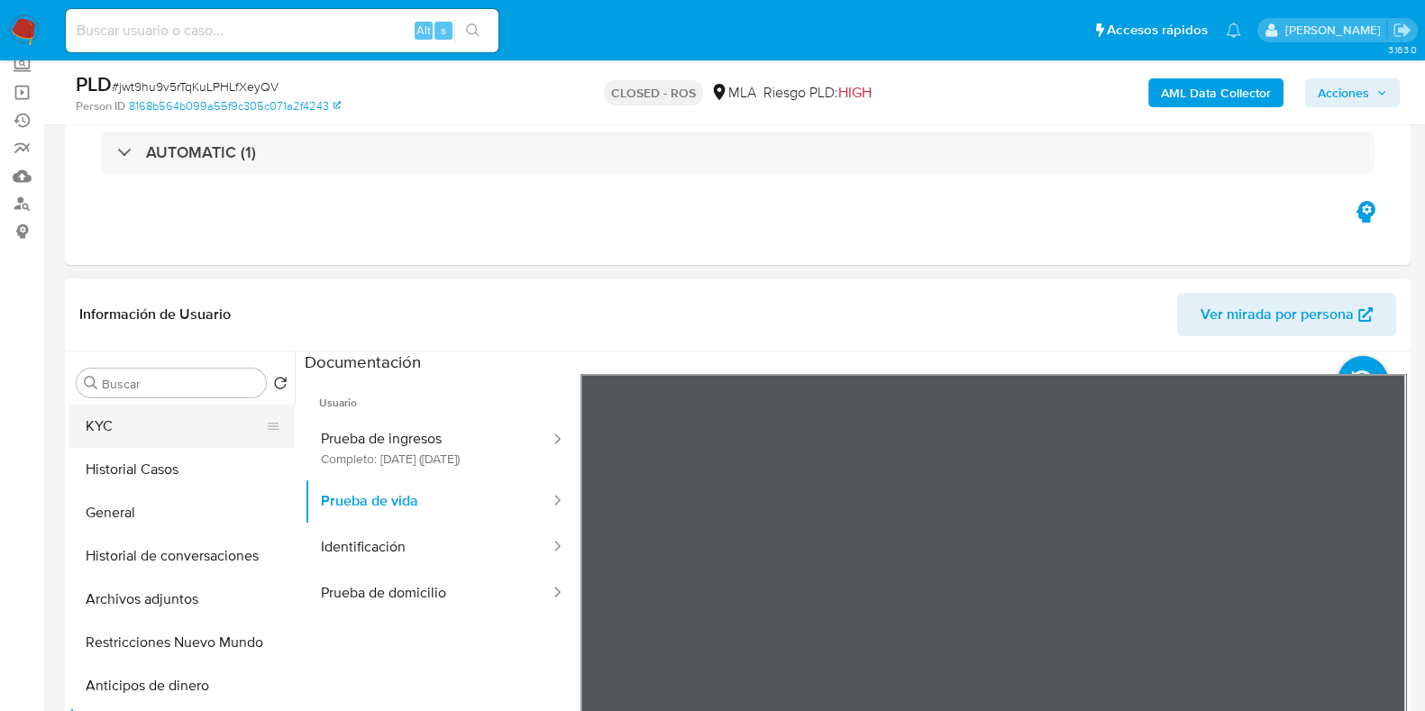
click at [166, 420] on button "KYC" at bounding box center [174, 426] width 211 height 43
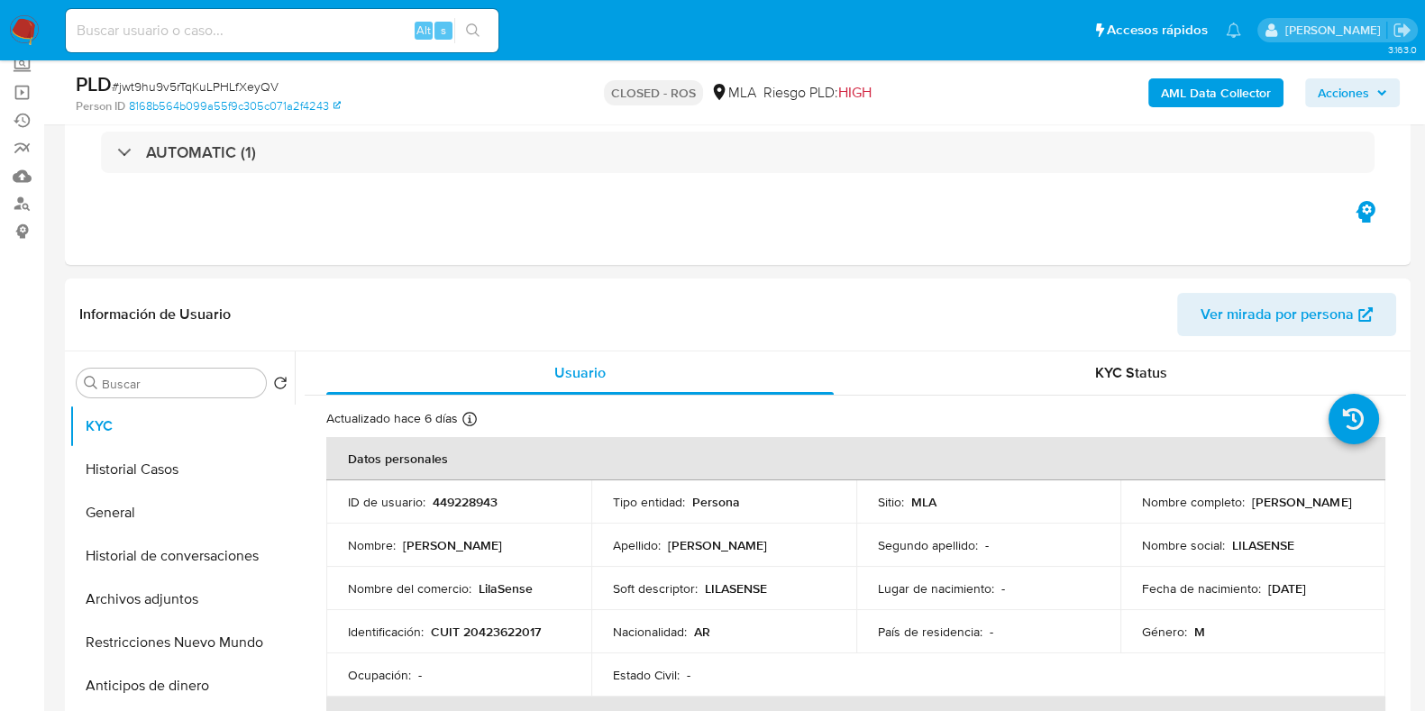
click at [171, 40] on input at bounding box center [282, 30] width 433 height 23
paste input "350482934"
type input "350482934"
click at [470, 24] on icon "search-icon" at bounding box center [473, 30] width 14 height 14
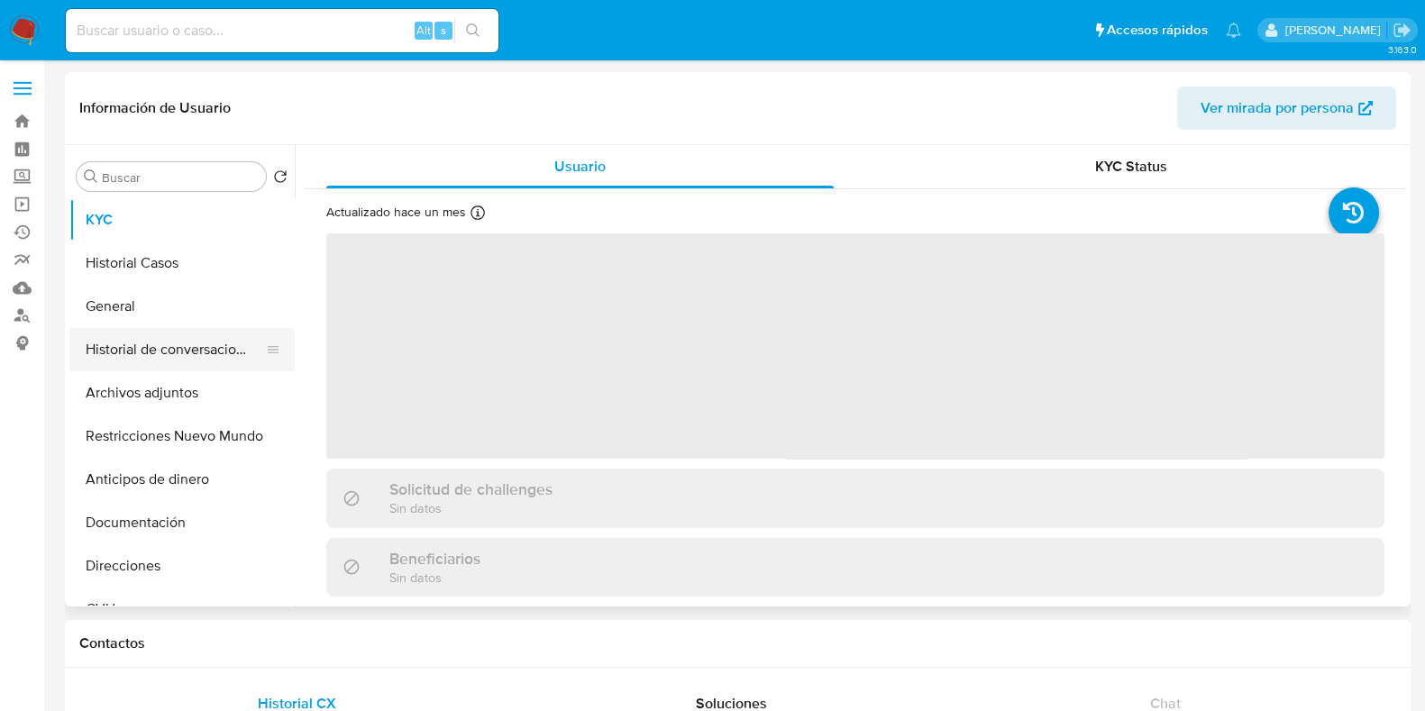
select select "10"
click at [146, 262] on button "Historial Casos" at bounding box center [174, 263] width 211 height 43
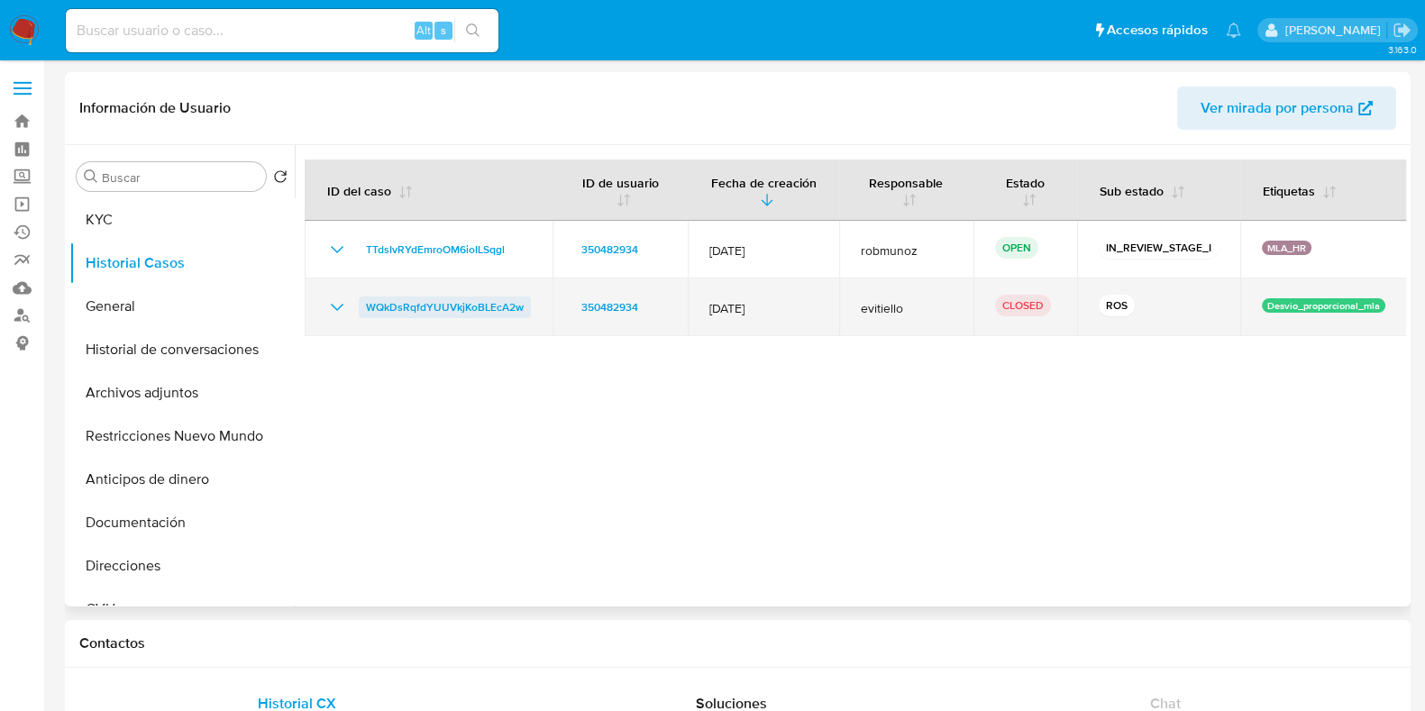
click at [424, 304] on span "WQkDsRqfdYUUVkjKoBLEcA2w" at bounding box center [445, 308] width 158 height 22
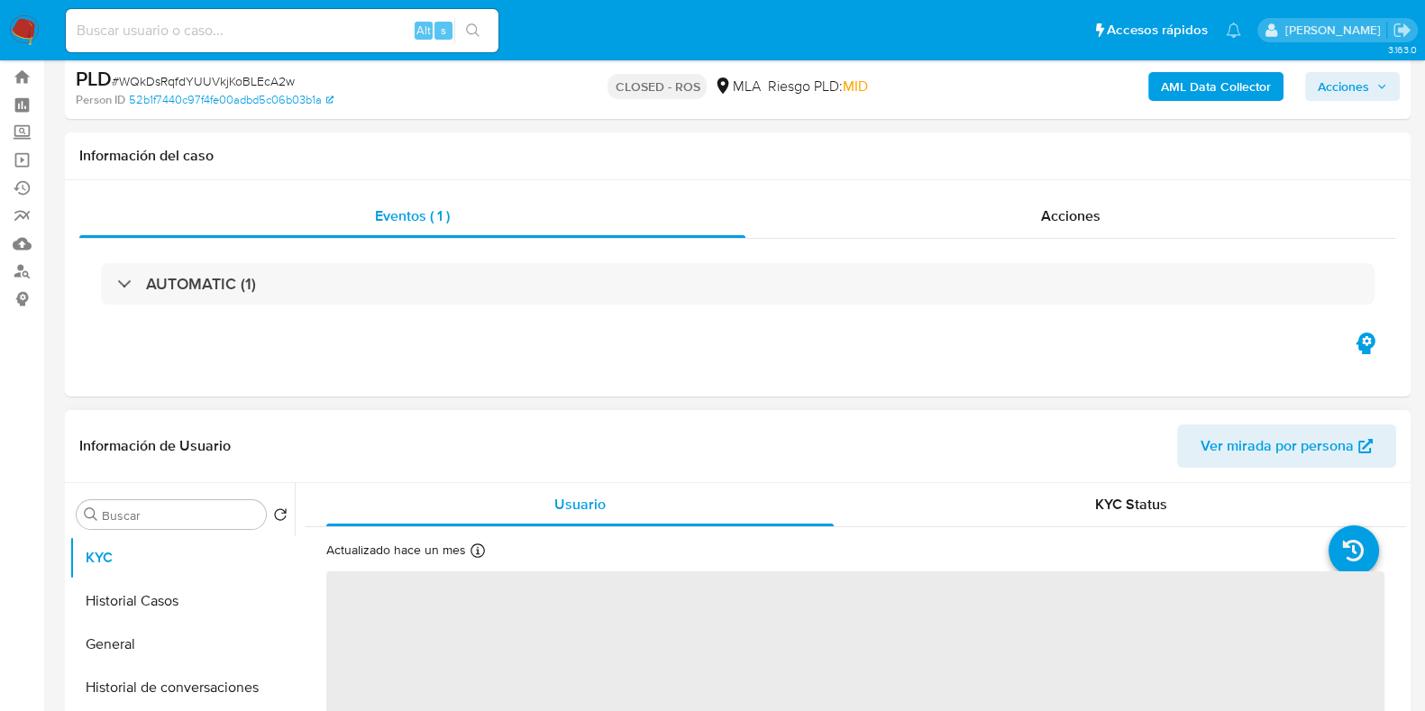
select select "10"
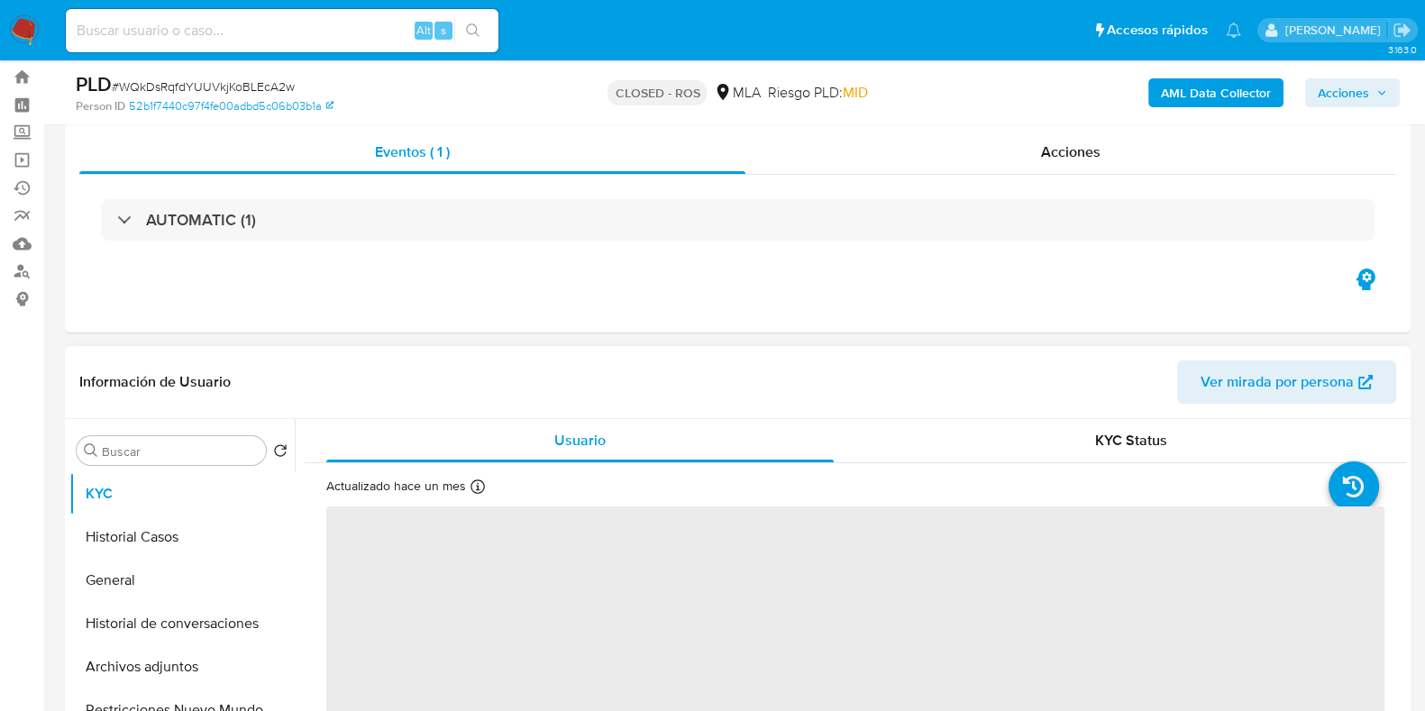
scroll to position [112, 0]
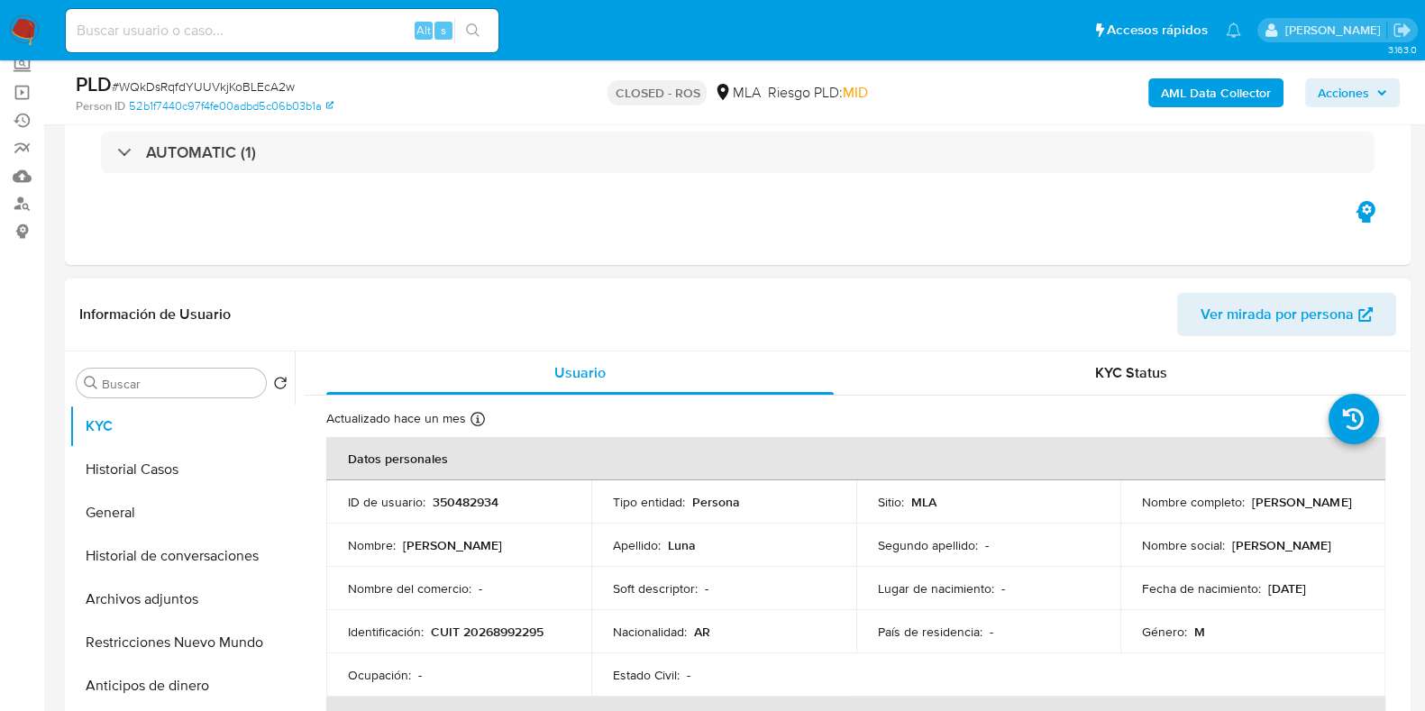
drag, startPoint x: 1258, startPoint y: 510, endPoint x: 1137, endPoint y: 514, distance: 120.8
click at [1142, 510] on div "Nombre completo : [PERSON_NAME]" at bounding box center [1253, 502] width 222 height 16
copy p "[PERSON_NAME]"
click at [464, 501] on p "350482934" at bounding box center [466, 502] width 66 height 16
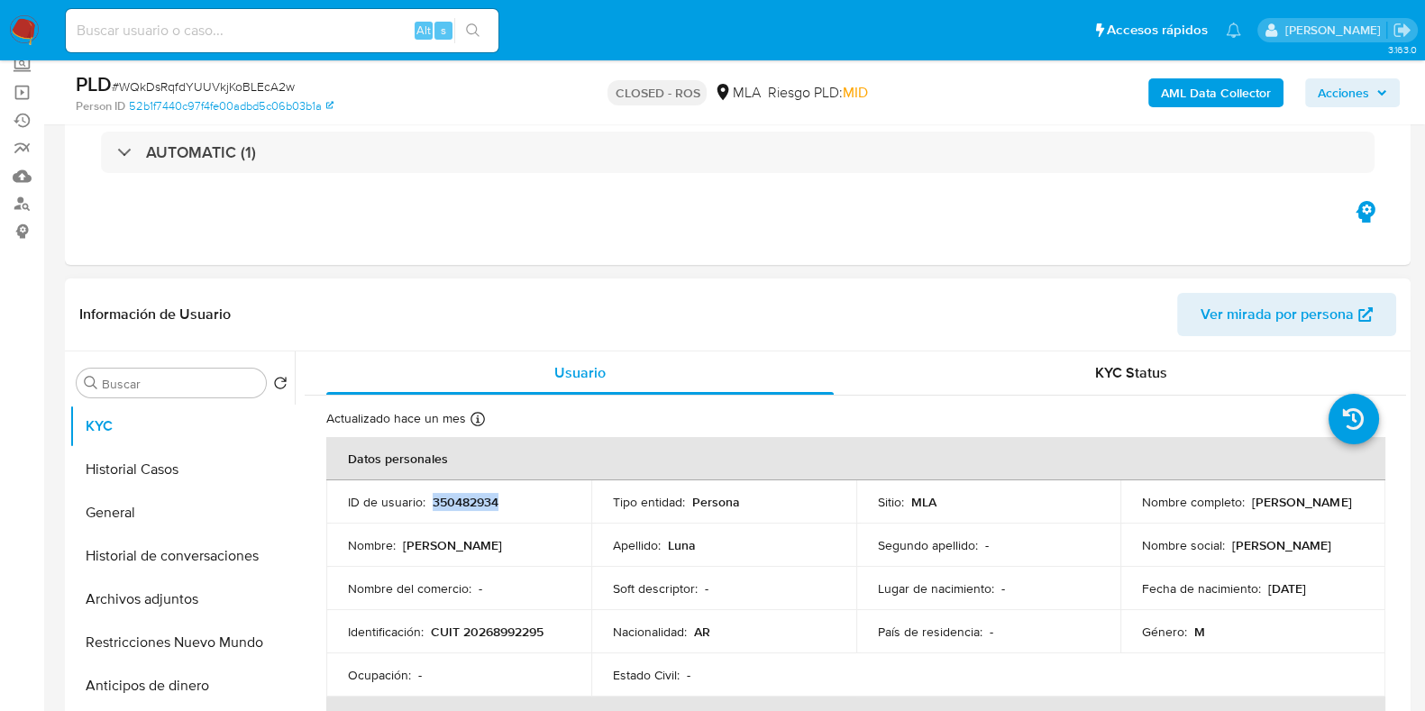
copy p "350482934"
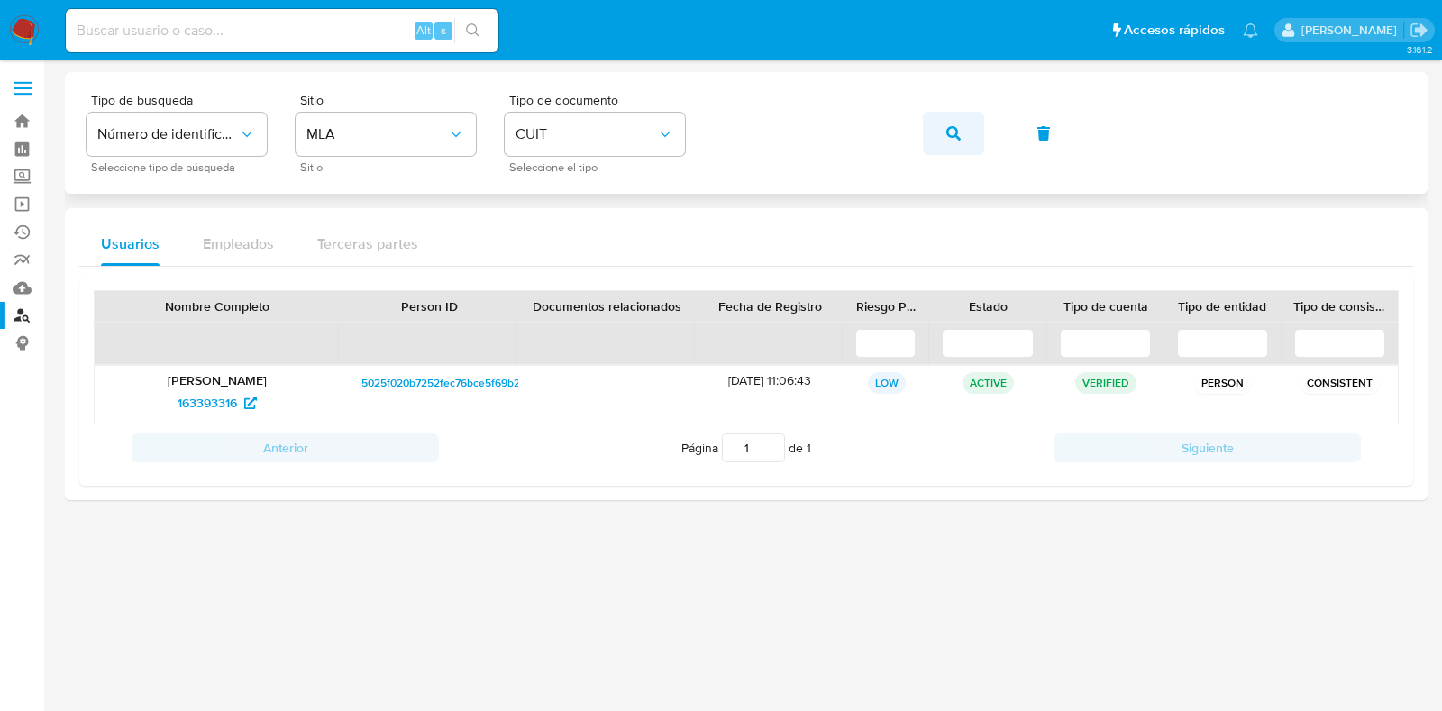
click at [962, 127] on button "button" at bounding box center [953, 133] width 61 height 43
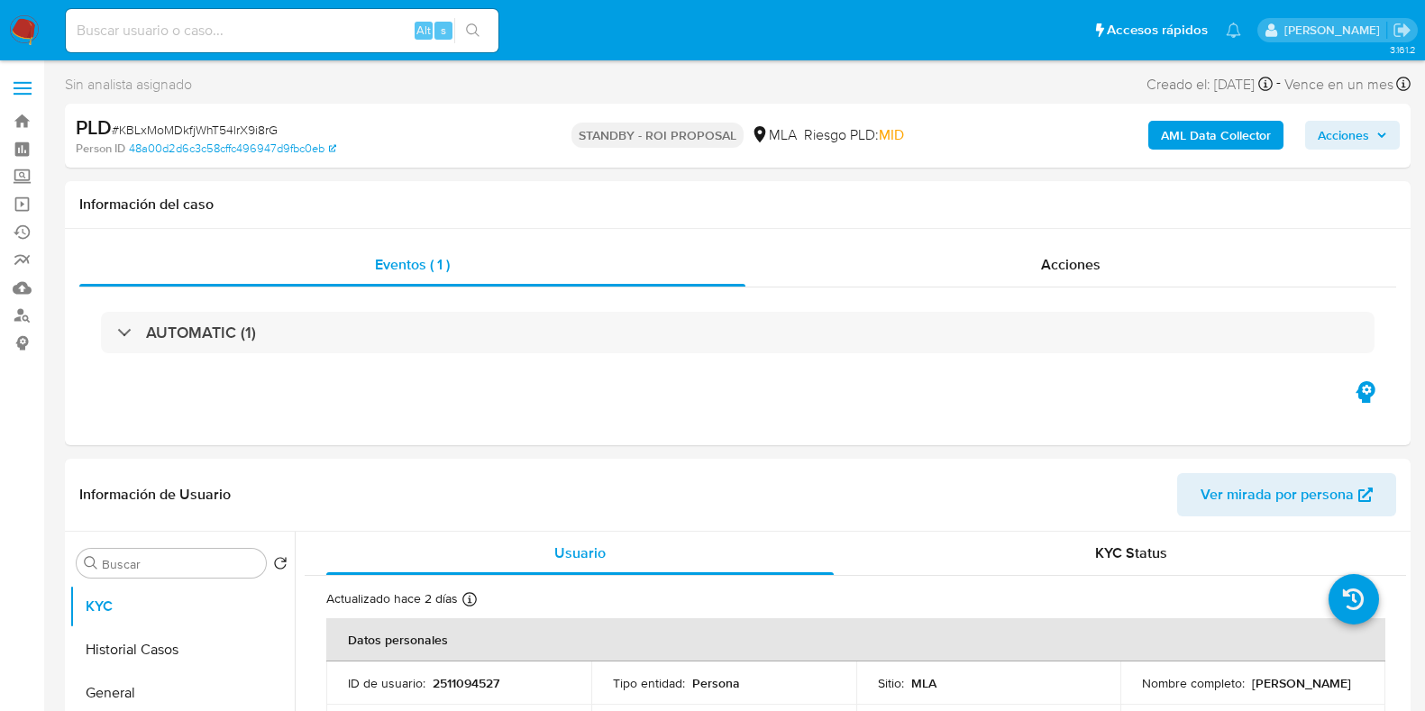
select select "10"
click at [140, 29] on input at bounding box center [282, 30] width 433 height 23
paste input "8X1X5HY0w42O0i6K7KrIXGwz"
type input "8X1X5HY0w42O0i6K7KrIXGwz"
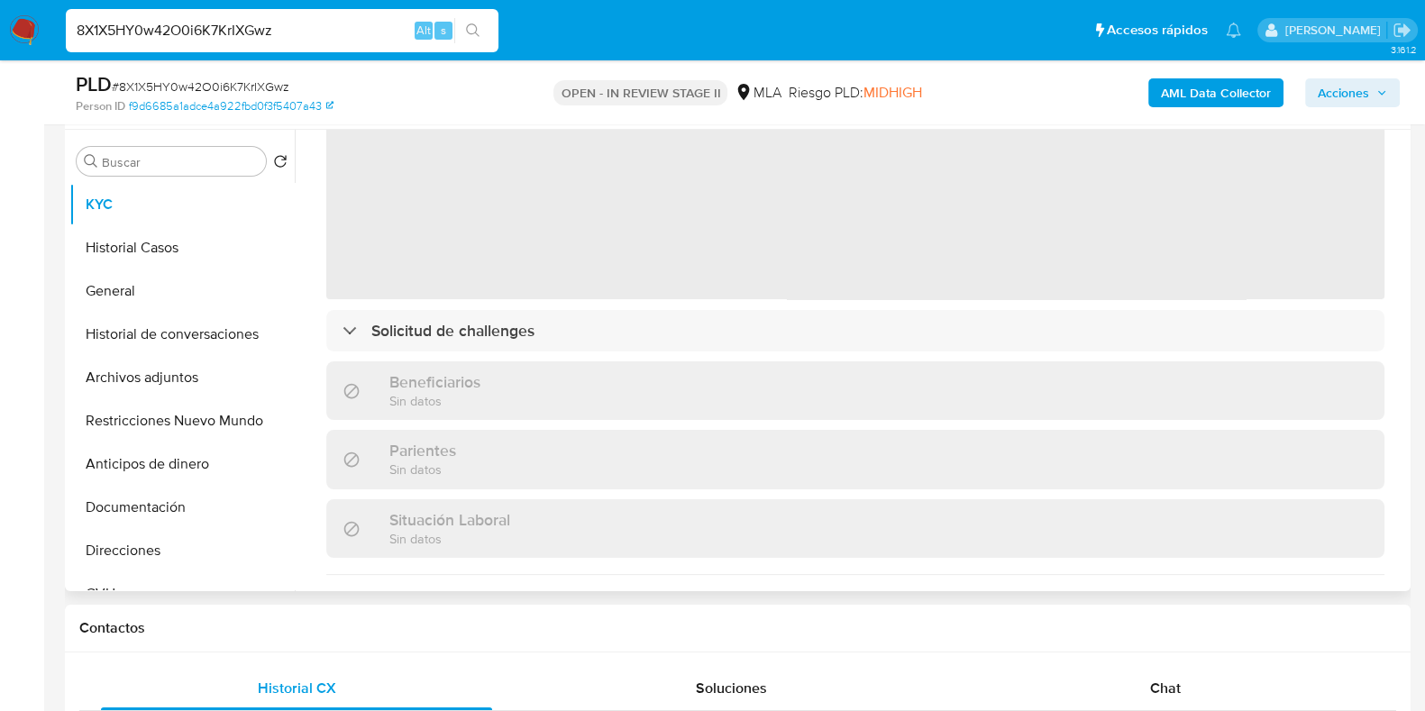
scroll to position [224, 0]
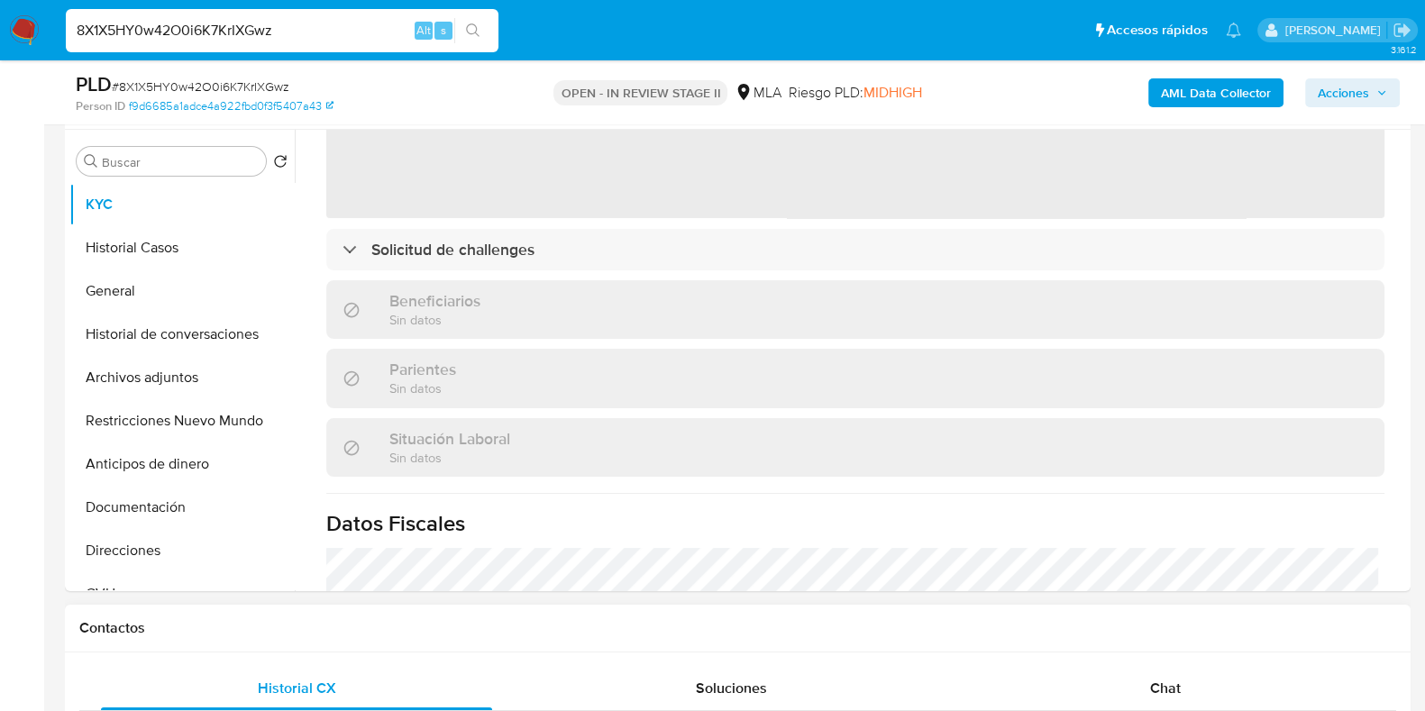
select select "10"
click at [1194, 673] on div "Chat" at bounding box center [1165, 688] width 391 height 43
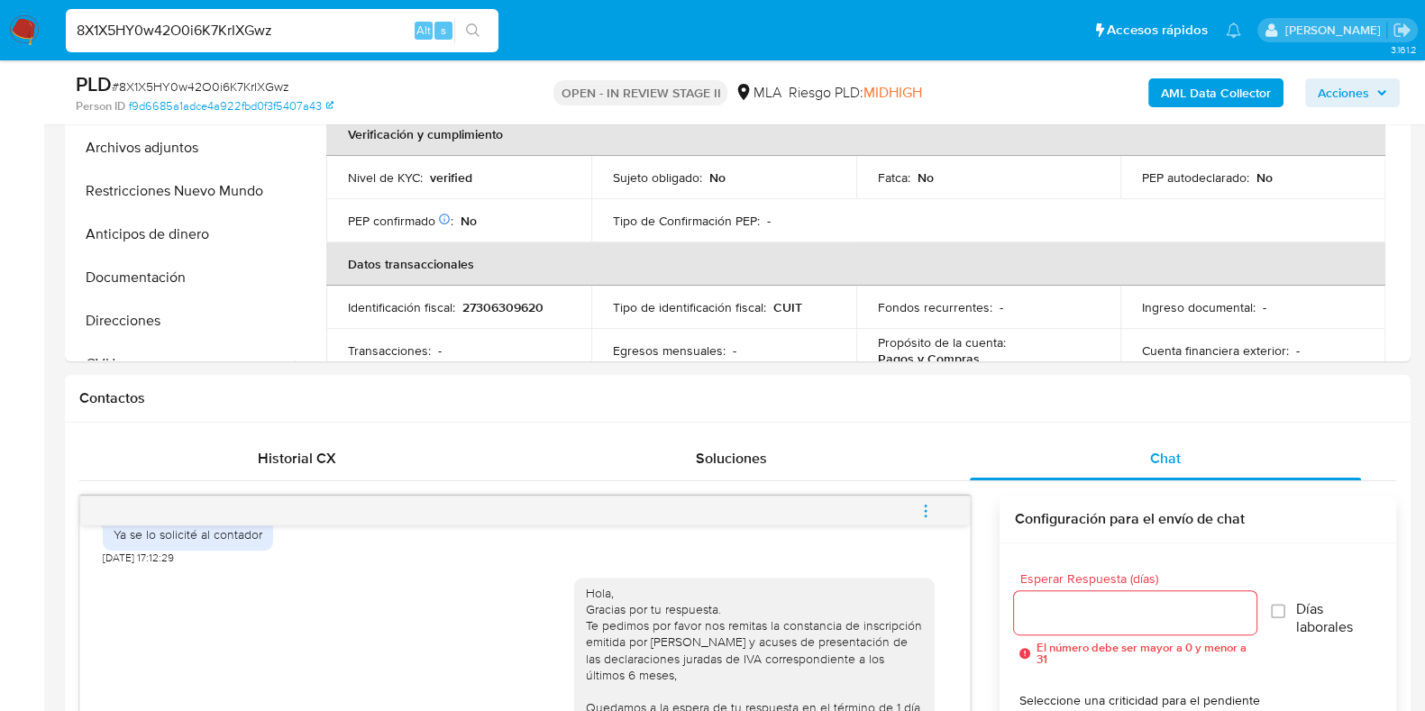
scroll to position [563, 0]
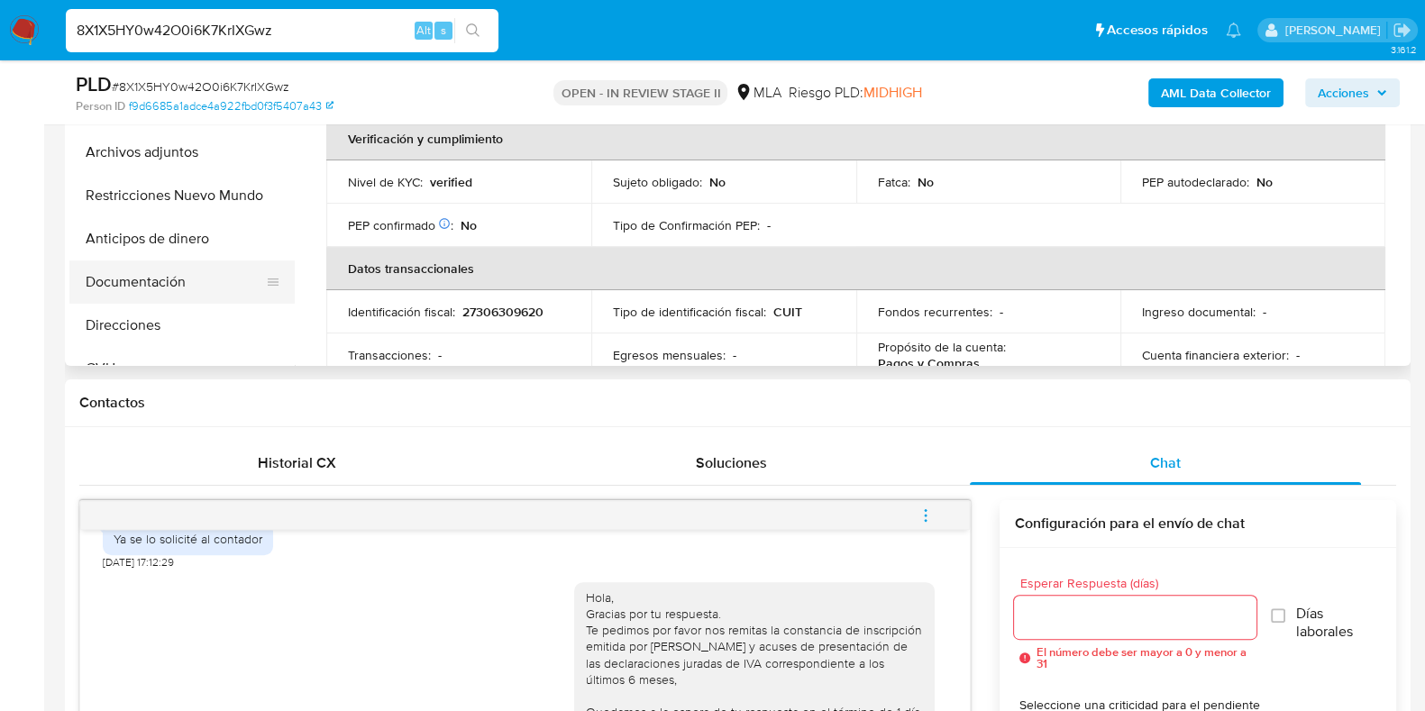
click at [199, 290] on button "Documentación" at bounding box center [174, 281] width 211 height 43
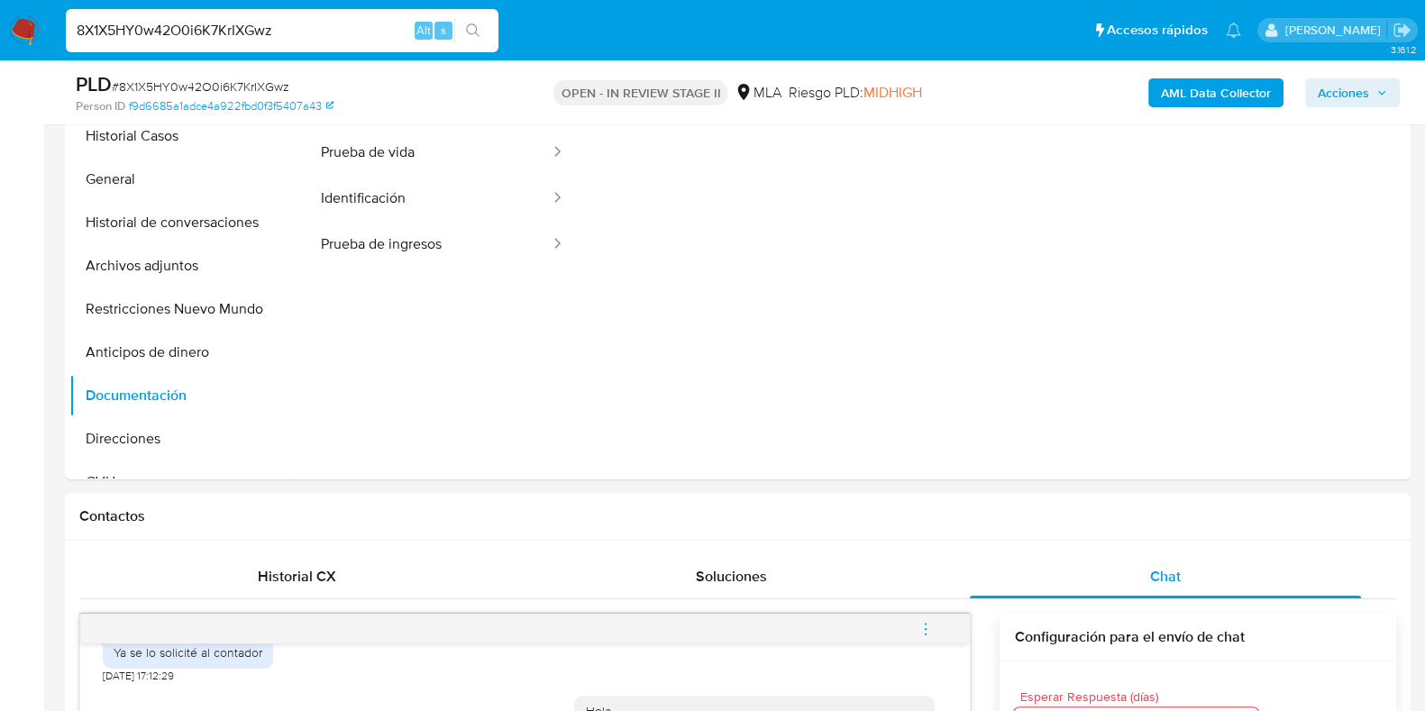
scroll to position [338, 0]
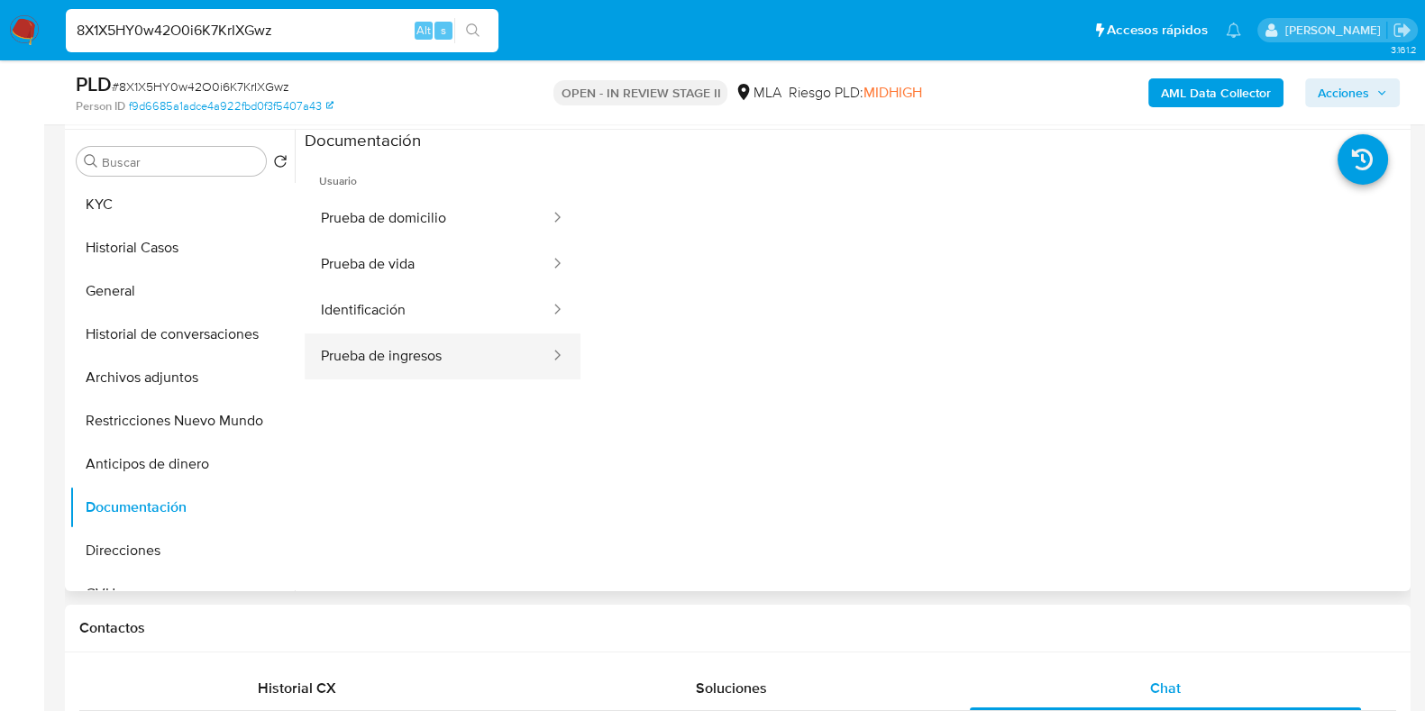
click at [413, 355] on button "Prueba de ingresos" at bounding box center [428, 356] width 247 height 46
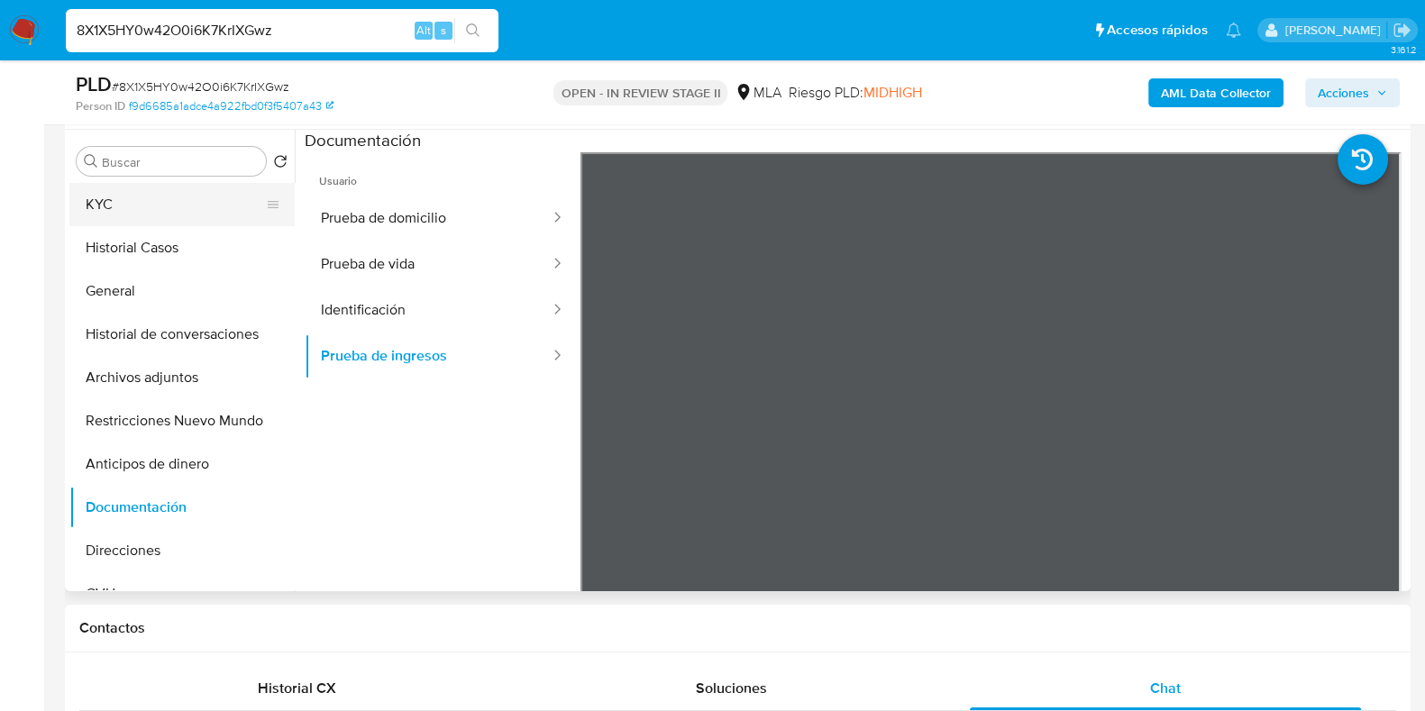
click at [129, 214] on button "KYC" at bounding box center [174, 204] width 211 height 43
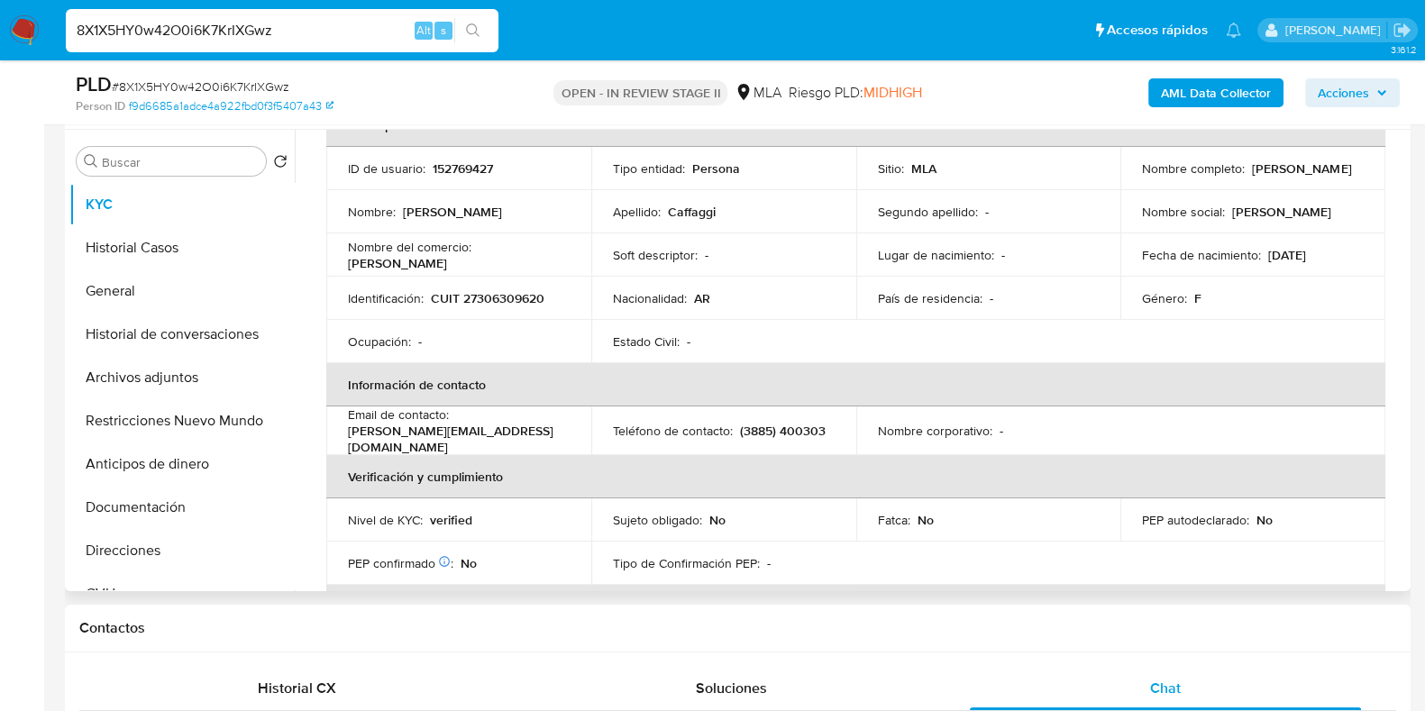
scroll to position [0, 0]
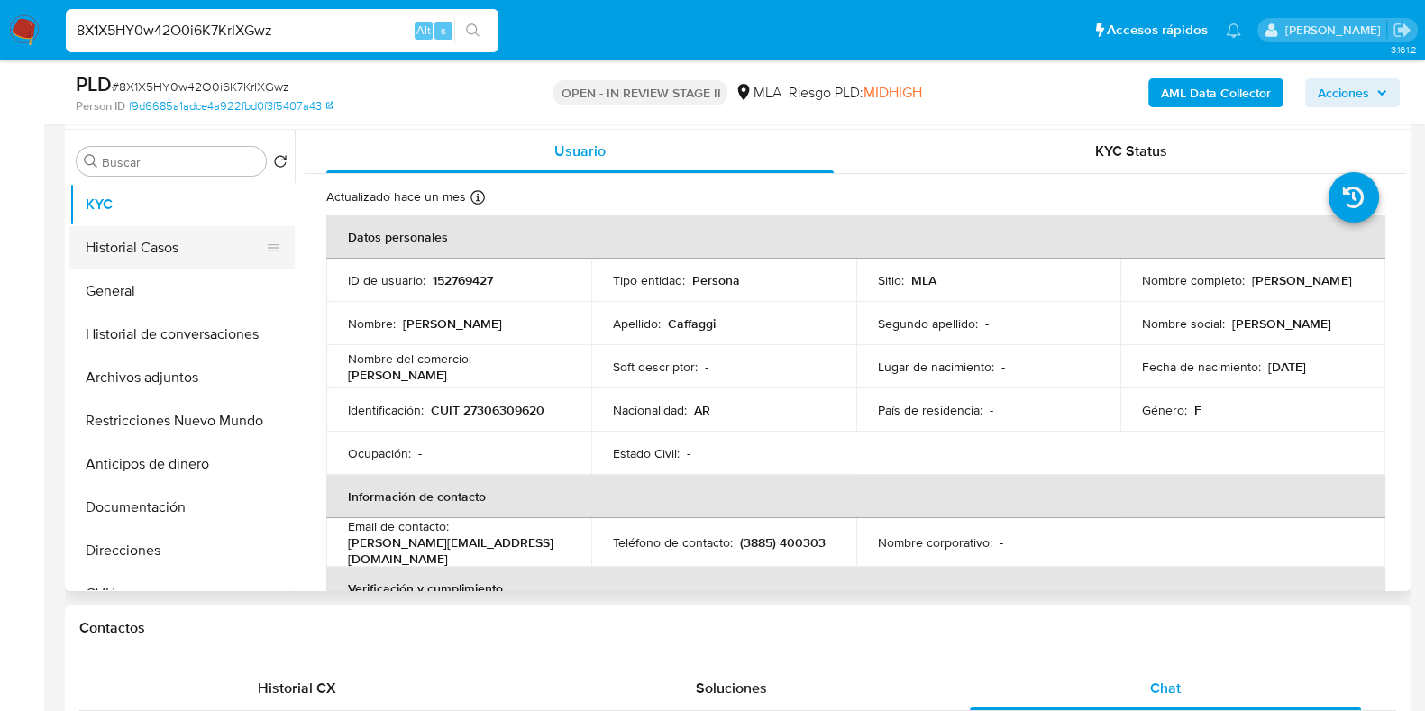
click at [153, 236] on button "Historial Casos" at bounding box center [174, 247] width 211 height 43
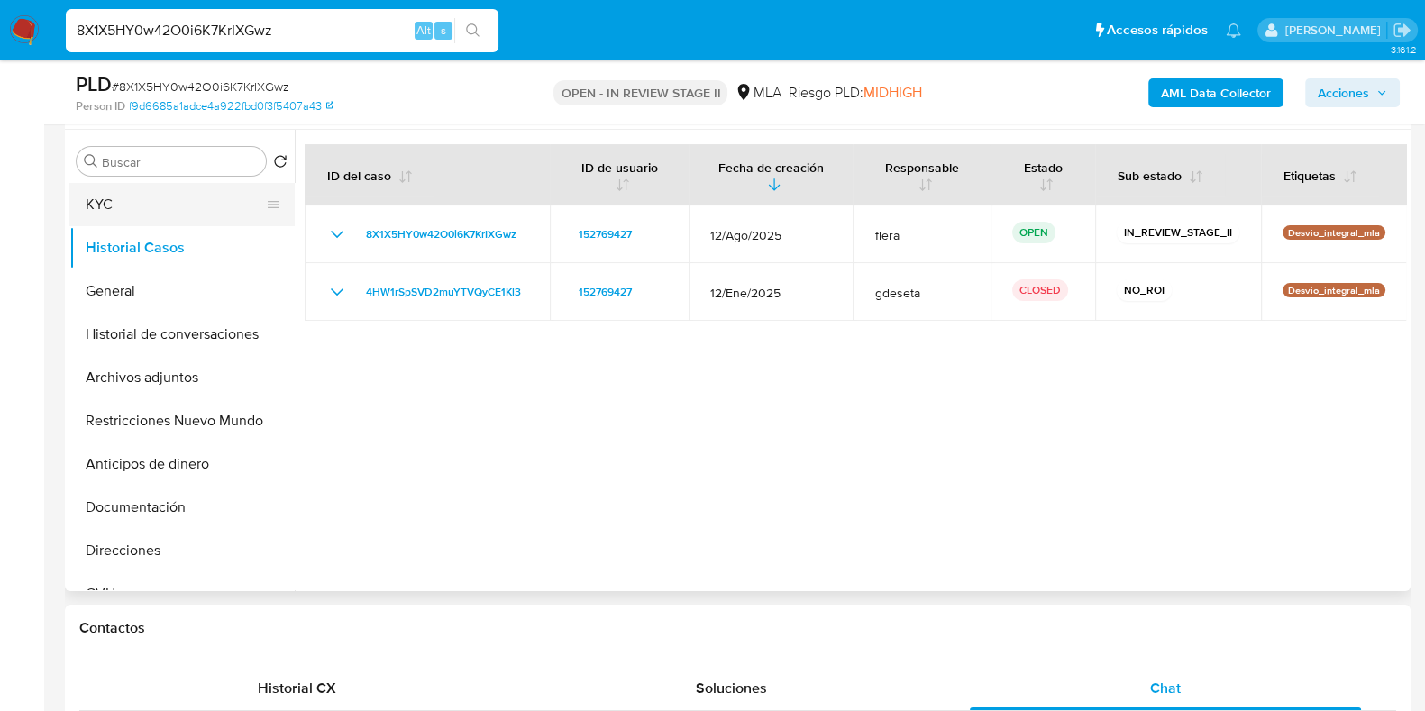
click at [149, 215] on button "KYC" at bounding box center [174, 204] width 211 height 43
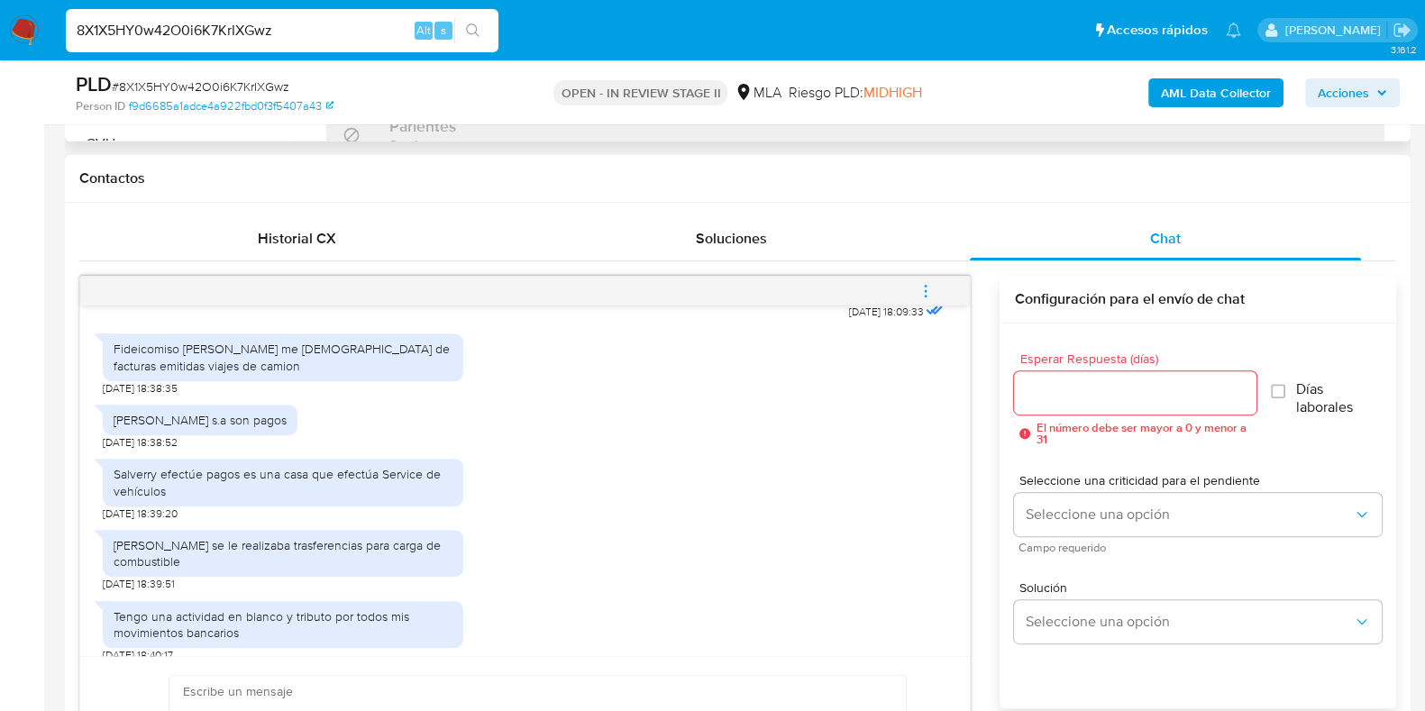
scroll to position [229, 0]
